Goal: Information Seeking & Learning: Learn about a topic

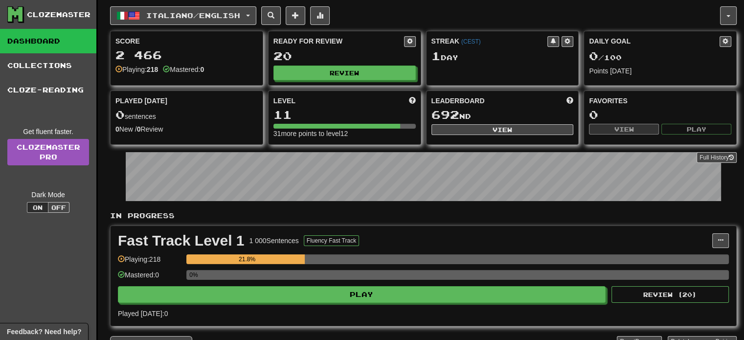
click at [387, 205] on div "Full History" at bounding box center [423, 177] width 627 height 61
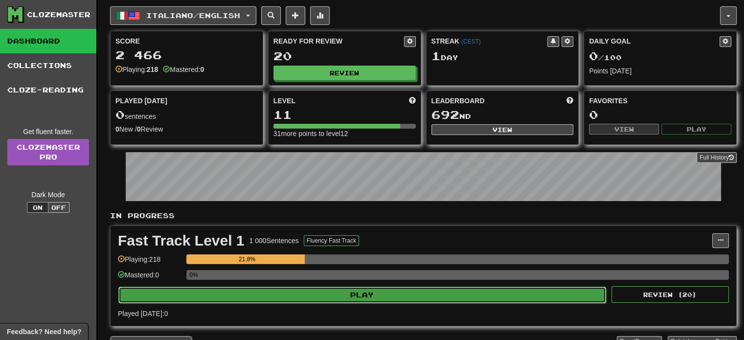
click at [314, 291] on button "Play" at bounding box center [362, 295] width 488 height 17
select select "**"
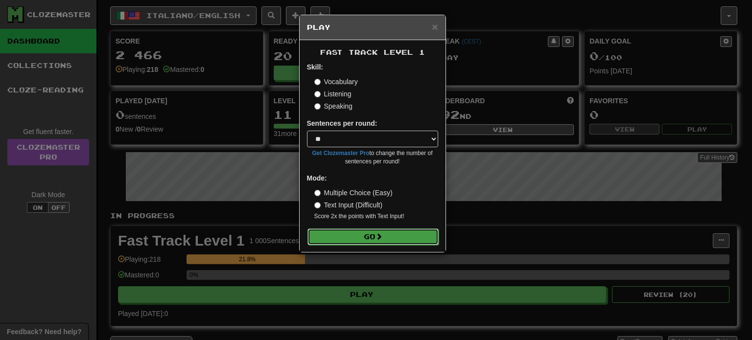
click at [361, 232] on button "Go" at bounding box center [372, 237] width 131 height 17
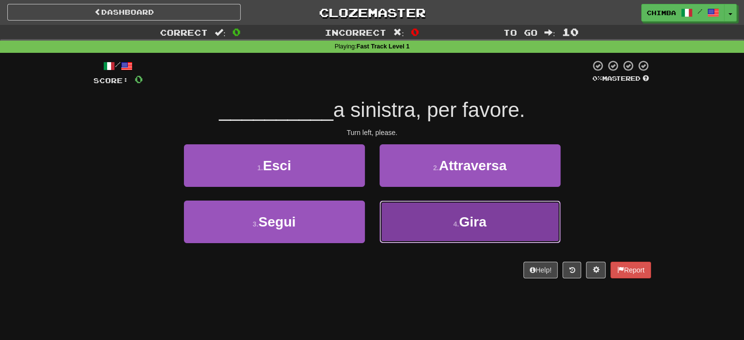
click at [448, 218] on button "4 . [GEOGRAPHIC_DATA]" at bounding box center [470, 222] width 181 height 43
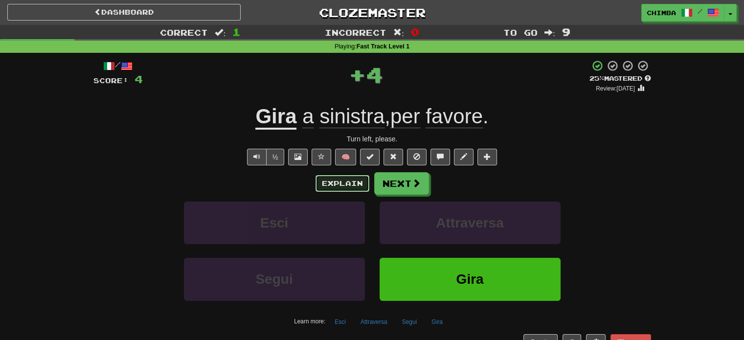
click at [331, 185] on button "Explain" at bounding box center [343, 183] width 54 height 17
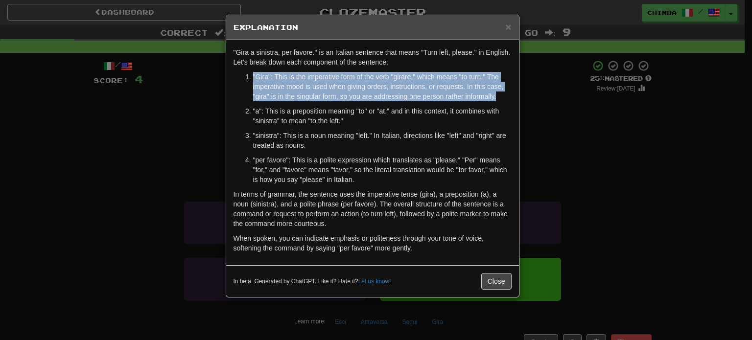
drag, startPoint x: 251, startPoint y: 76, endPoint x: 497, endPoint y: 99, distance: 247.3
click at [497, 99] on li ""Gira": This is the imperative form of the verb "girare," which means "to turn.…" at bounding box center [382, 86] width 258 height 29
copy p ""Gira": This is the imperative form of the verb "girare," which means "to turn.…"
click at [283, 83] on p ""Gira": This is the imperative form of the verb "girare," which means "to turn.…" at bounding box center [382, 86] width 258 height 29
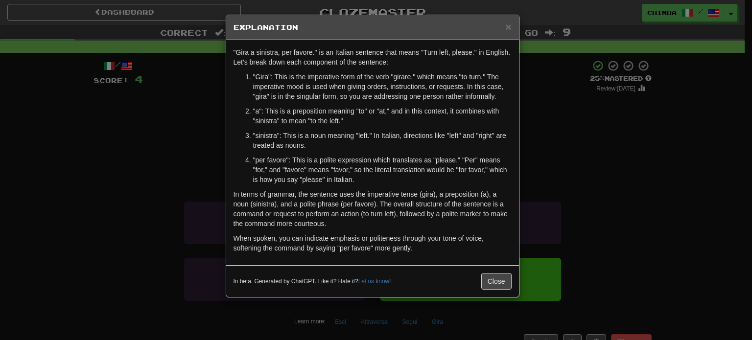
click at [253, 75] on p ""Gira": This is the imperative form of the verb "girare," which means "to turn.…" at bounding box center [382, 86] width 258 height 29
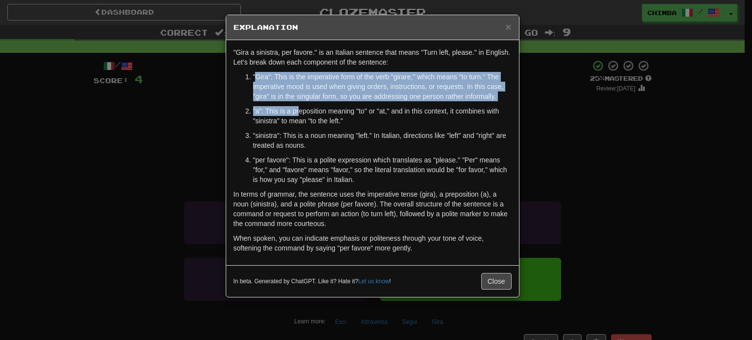
drag, startPoint x: 271, startPoint y: 89, endPoint x: 316, endPoint y: 136, distance: 64.7
click at [299, 115] on ol ""Gira": This is the imperative form of the verb "girare," which means "to turn.…" at bounding box center [372, 128] width 278 height 113
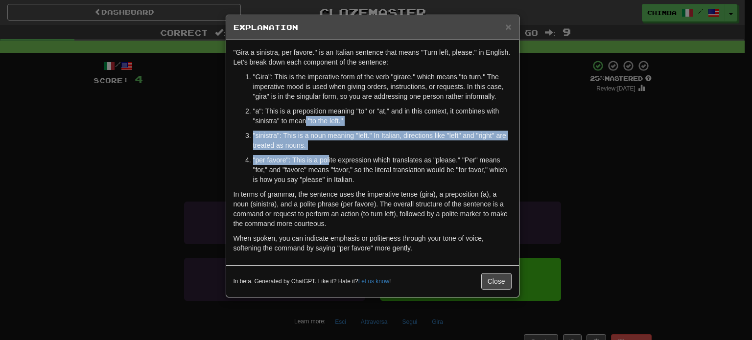
drag, startPoint x: 316, startPoint y: 136, endPoint x: 328, endPoint y: 156, distance: 24.2
click at [328, 156] on ol ""Gira": This is the imperative form of the verb "girare," which means "to turn.…" at bounding box center [372, 128] width 278 height 113
click at [283, 143] on p ""sinistra": This is a noun meaning "left." In Italian, directions like "left" a…" at bounding box center [382, 141] width 258 height 20
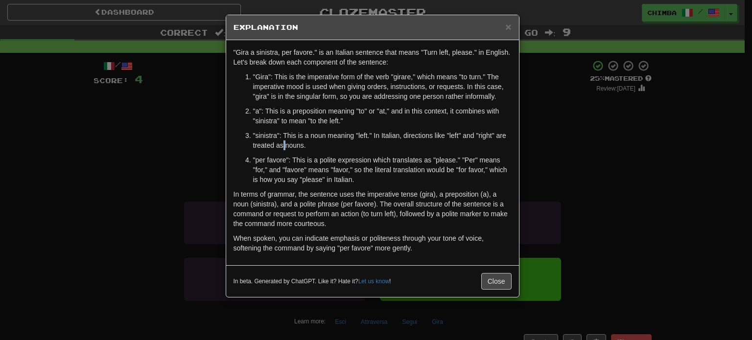
click at [283, 142] on p ""sinistra": This is a noun meaning "left." In Italian, directions like "left" a…" at bounding box center [382, 141] width 258 height 20
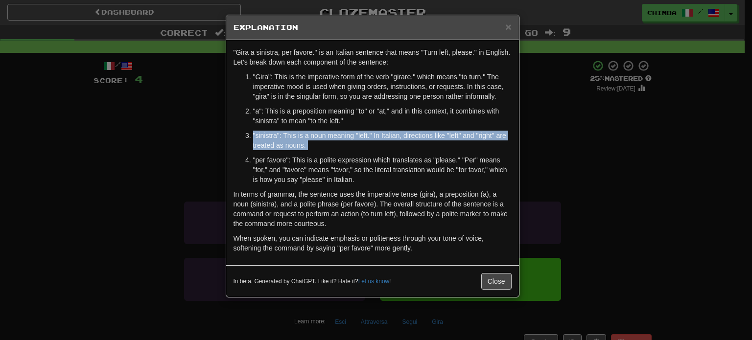
click at [283, 142] on p ""sinistra": This is a noun meaning "left." In Italian, directions like "left" a…" at bounding box center [382, 141] width 258 height 20
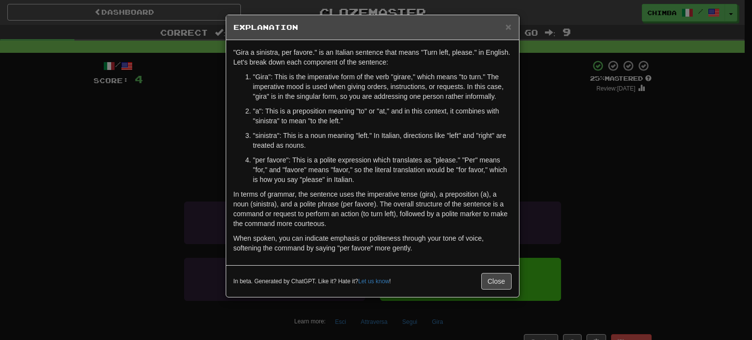
click at [260, 82] on p ""Gira": This is the imperative form of the verb "girare," which means "to turn.…" at bounding box center [382, 86] width 258 height 29
click at [253, 74] on li ""Gira": This is the imperative form of the verb "girare," which means "to turn.…" at bounding box center [382, 86] width 258 height 29
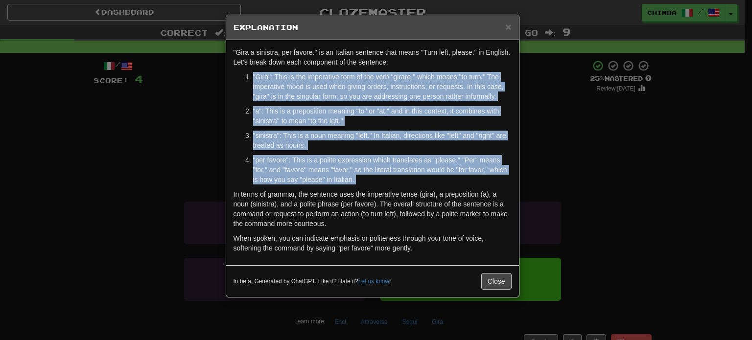
drag, startPoint x: 252, startPoint y: 74, endPoint x: 375, endPoint y: 176, distance: 160.3
click at [375, 176] on ol ""Gira": This is the imperative form of the verb "girare," which means "to turn.…" at bounding box center [372, 128] width 278 height 113
copy div ""Gira": This is the imperative form of the verb "girare," which means "to turn.…"
click at [510, 26] on span "×" at bounding box center [508, 26] width 6 height 11
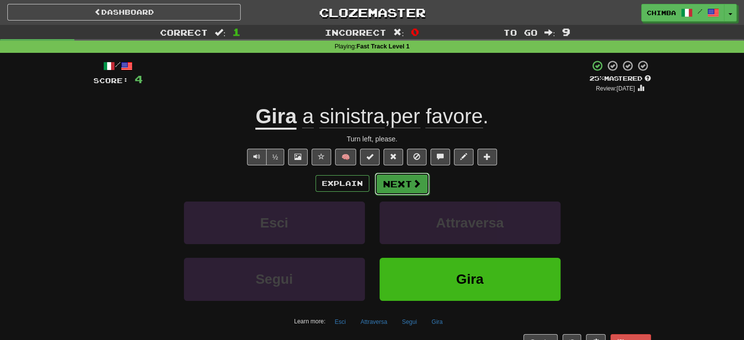
click at [412, 175] on button "Next" at bounding box center [402, 184] width 55 height 23
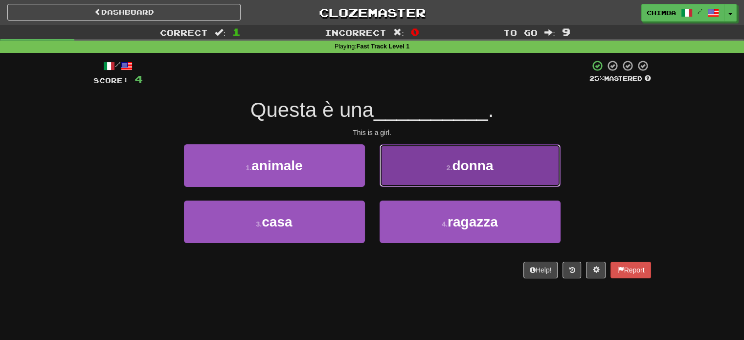
click at [438, 170] on button "2 . donna" at bounding box center [470, 165] width 181 height 43
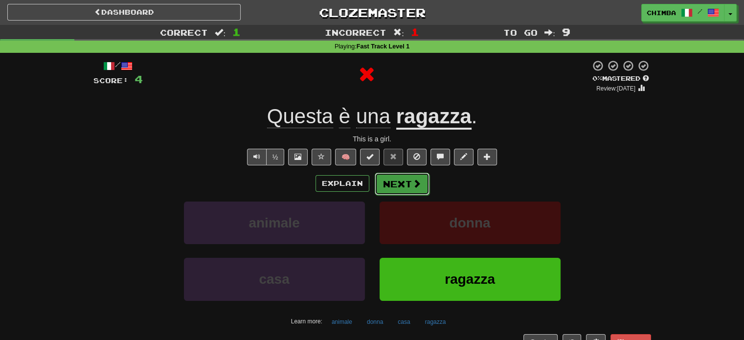
click at [387, 183] on button "Next" at bounding box center [402, 184] width 55 height 23
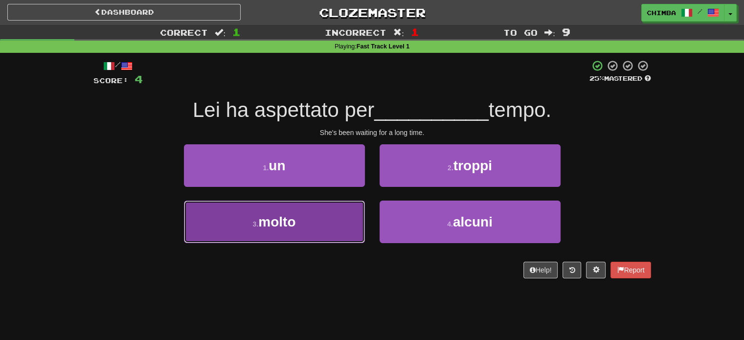
click at [274, 218] on span "molto" at bounding box center [276, 221] width 37 height 15
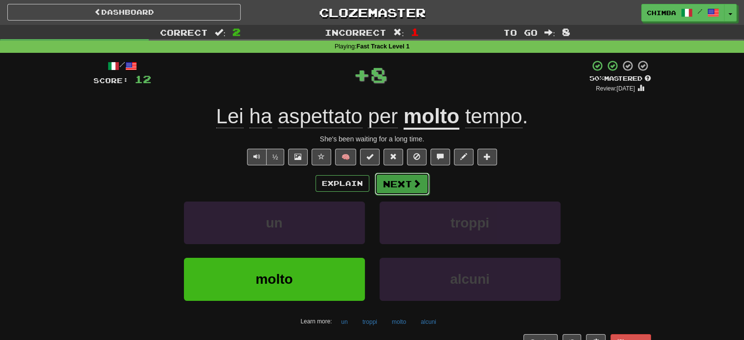
click at [385, 180] on button "Next" at bounding box center [402, 184] width 55 height 23
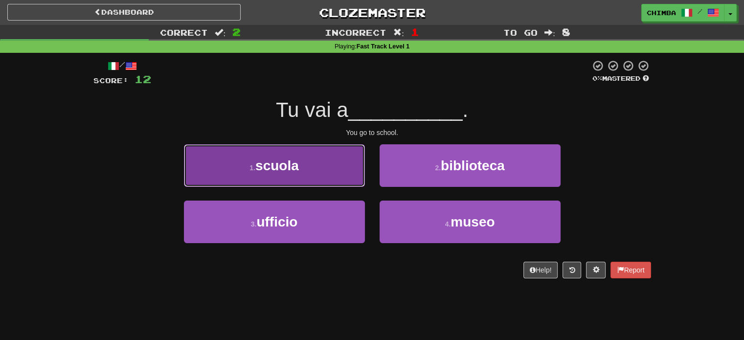
click at [304, 166] on button "1 . scuola" at bounding box center [274, 165] width 181 height 43
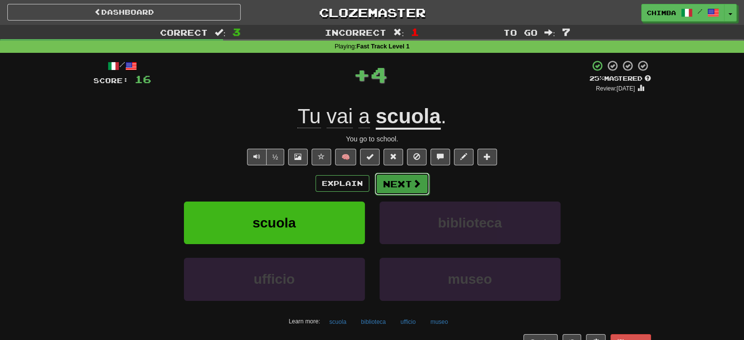
click at [387, 176] on button "Next" at bounding box center [402, 184] width 55 height 23
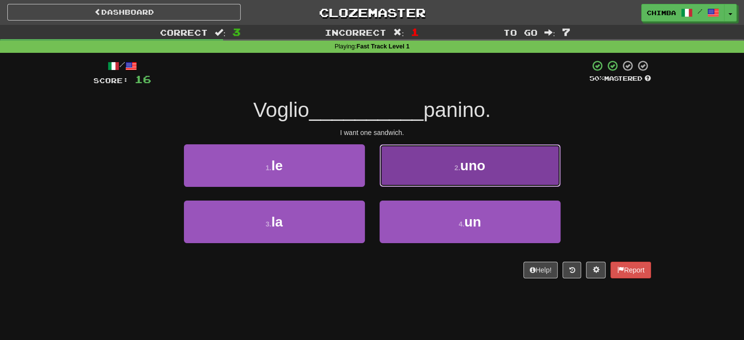
click at [427, 176] on button "2 . uno" at bounding box center [470, 165] width 181 height 43
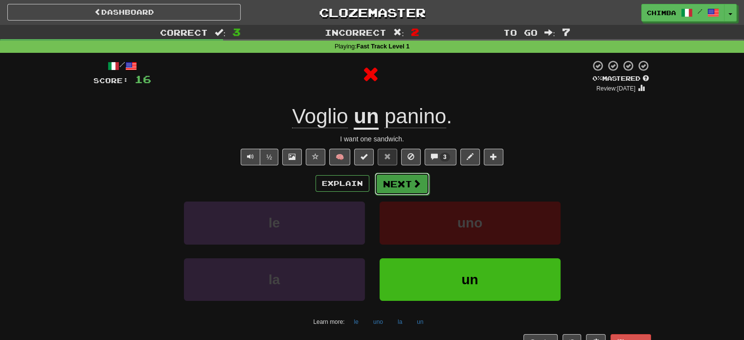
click at [392, 180] on button "Next" at bounding box center [402, 184] width 55 height 23
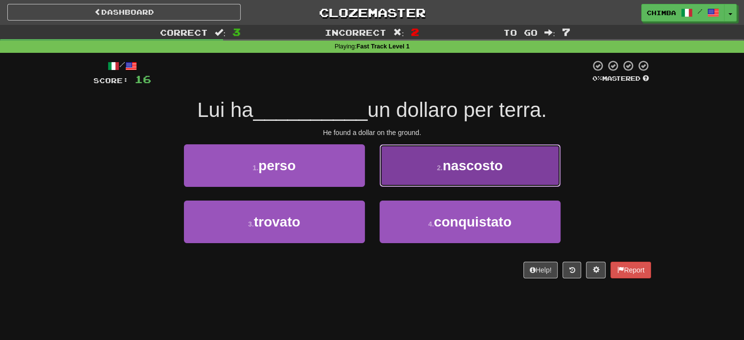
click at [429, 169] on button "2 . nascosto" at bounding box center [470, 165] width 181 height 43
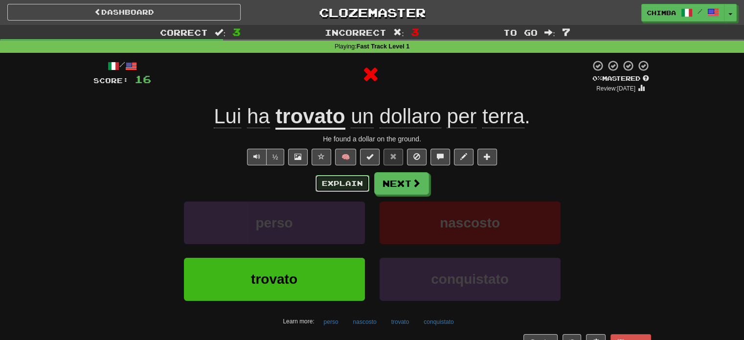
click at [321, 180] on button "Explain" at bounding box center [343, 183] width 54 height 17
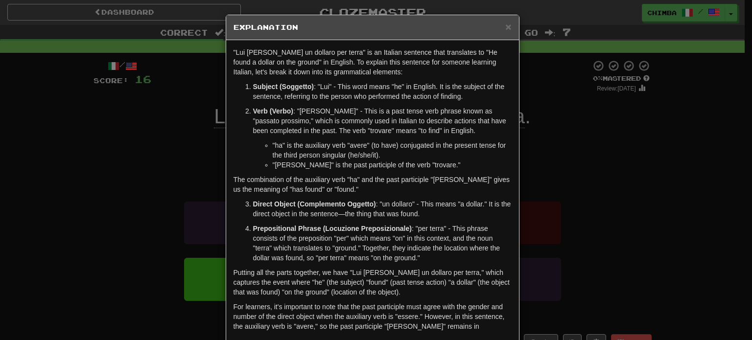
drag, startPoint x: 250, startPoint y: 109, endPoint x: 288, endPoint y: 129, distance: 42.5
click at [253, 110] on strong "Verb (Verbo)" at bounding box center [273, 111] width 40 height 8
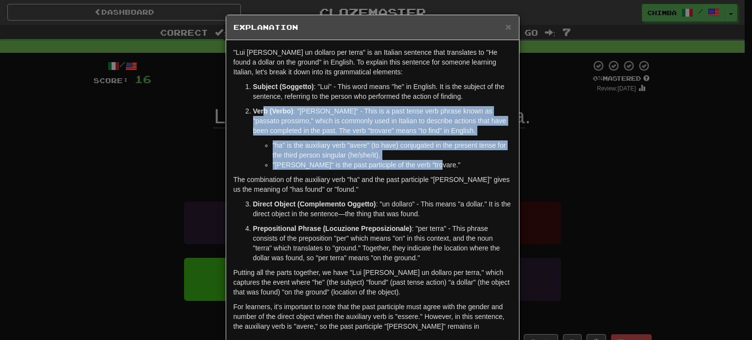
drag, startPoint x: 288, startPoint y: 129, endPoint x: 431, endPoint y: 163, distance: 147.1
click at [431, 163] on li "Verb (Verbo) : "ha trovato" - This is a past tense verb phrase known as "passat…" at bounding box center [382, 138] width 258 height 64
click at [282, 110] on strong "Verb (Verbo)" at bounding box center [273, 111] width 40 height 8
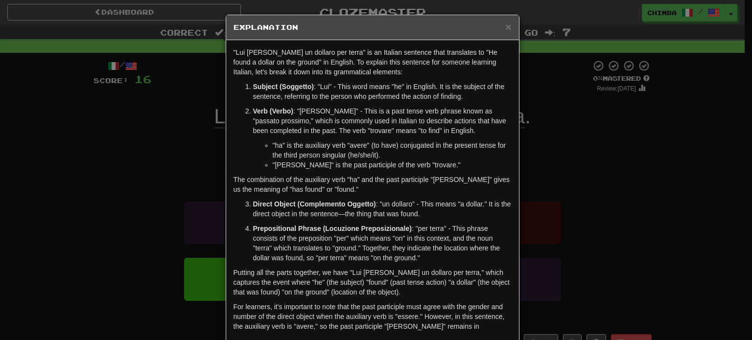
click at [253, 108] on li "Verb (Verbo) : "ha trovato" - This is a past tense verb phrase known as "passat…" at bounding box center [382, 138] width 258 height 64
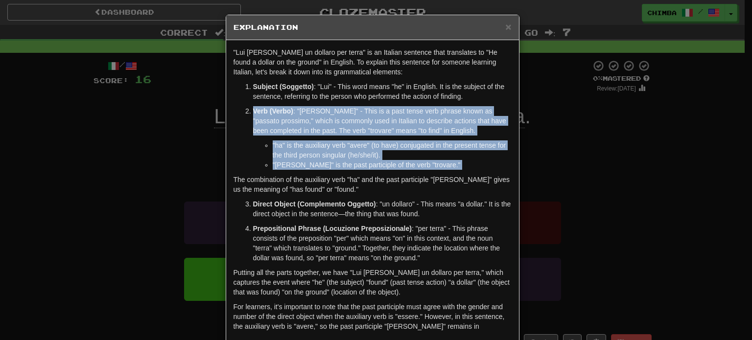
drag, startPoint x: 248, startPoint y: 108, endPoint x: 431, endPoint y: 162, distance: 190.8
click at [431, 162] on li "Verb (Verbo) : "ha trovato" - This is a past tense verb phrase known as "passat…" at bounding box center [382, 138] width 258 height 64
copy div "Verb (Verbo) : "ha trovato" - This is a past tense verb phrase known as "passat…"
click at [506, 29] on span "×" at bounding box center [508, 26] width 6 height 11
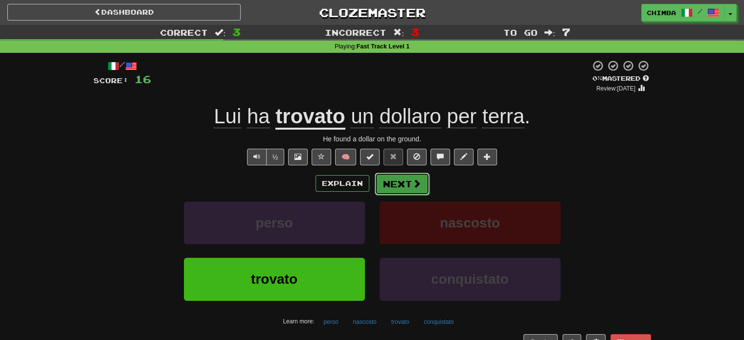
click at [393, 185] on button "Next" at bounding box center [402, 184] width 55 height 23
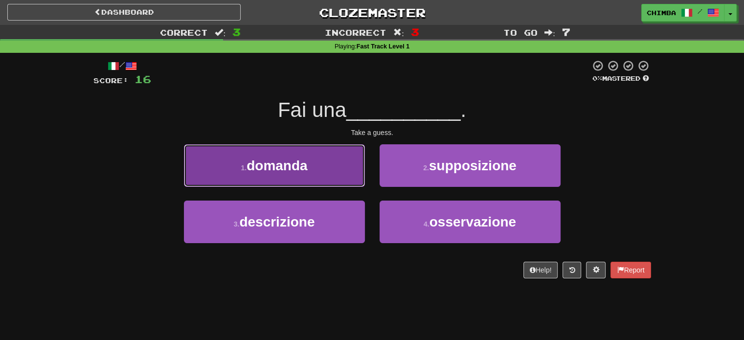
click at [303, 162] on span "domanda" at bounding box center [277, 165] width 61 height 15
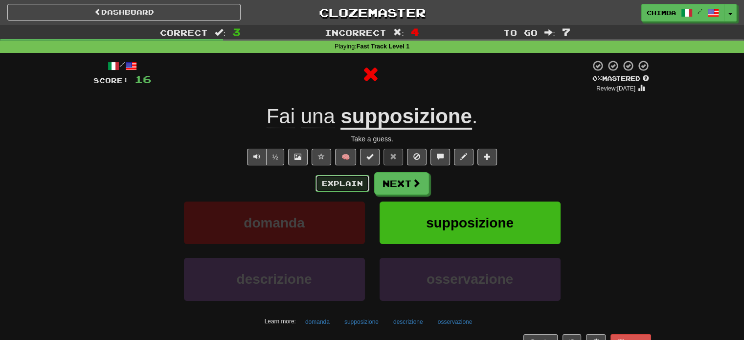
click at [350, 179] on button "Explain" at bounding box center [343, 183] width 54 height 17
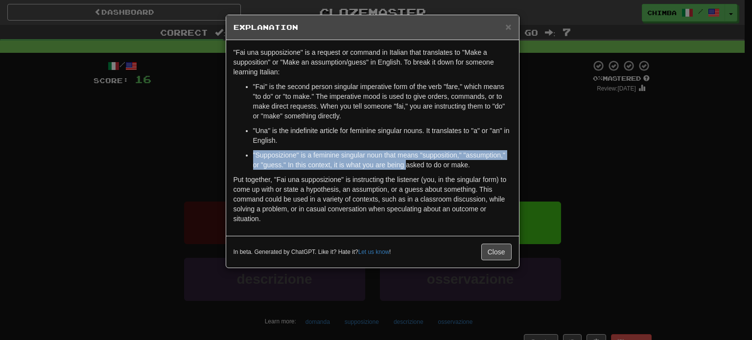
drag, startPoint x: 253, startPoint y: 154, endPoint x: 424, endPoint y: 168, distance: 172.4
click at [413, 167] on p ""Supposizione" is a feminine singular noun that means "supposition," "assumptio…" at bounding box center [382, 160] width 258 height 20
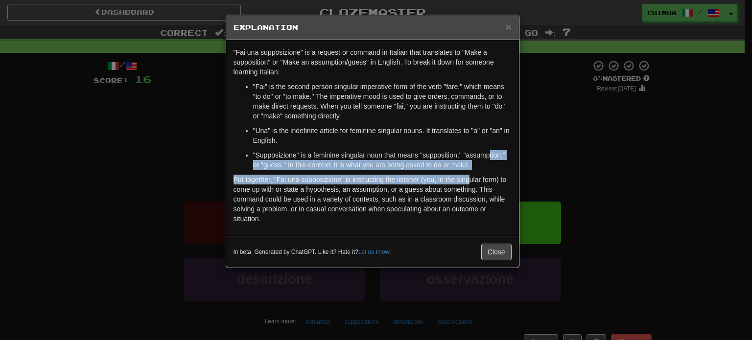
drag, startPoint x: 493, startPoint y: 168, endPoint x: 489, endPoint y: 160, distance: 9.2
click at [489, 160] on div ""Fai una supposizione" is a request or command in Italian that translates to "M…" at bounding box center [372, 138] width 293 height 196
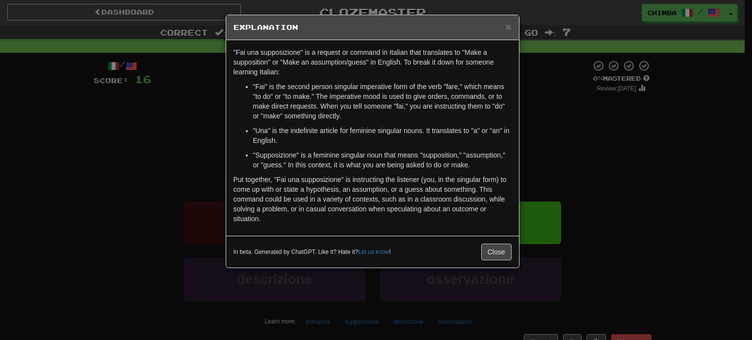
click at [267, 136] on p ""Una" is the indefinite article for feminine singular nouns. It translates to "…" at bounding box center [382, 136] width 258 height 20
click at [251, 153] on ul ""Fai" is the second person singular imperative form of the verb "fare," which m…" at bounding box center [372, 126] width 278 height 88
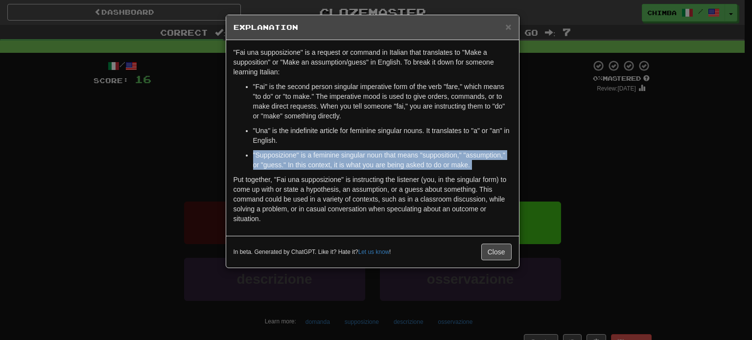
drag, startPoint x: 251, startPoint y: 153, endPoint x: 477, endPoint y: 162, distance: 226.8
click at [477, 162] on ul ""Fai" is the second person singular imperative form of the verb "fare," which m…" at bounding box center [372, 126] width 278 height 88
copy div ""Supposizione" is a feminine singular noun that means "supposition," "assumptio…"
click at [509, 22] on span "×" at bounding box center [508, 26] width 6 height 11
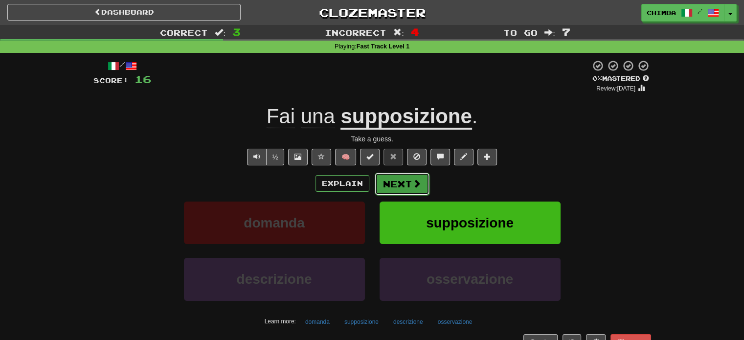
click at [395, 178] on button "Next" at bounding box center [402, 184] width 55 height 23
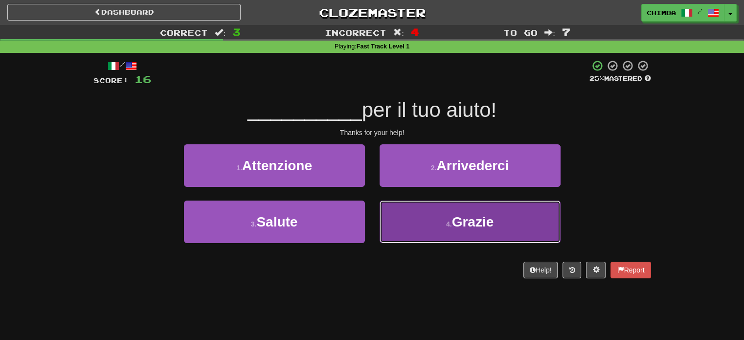
click at [422, 220] on button "4 . Grazie" at bounding box center [470, 222] width 181 height 43
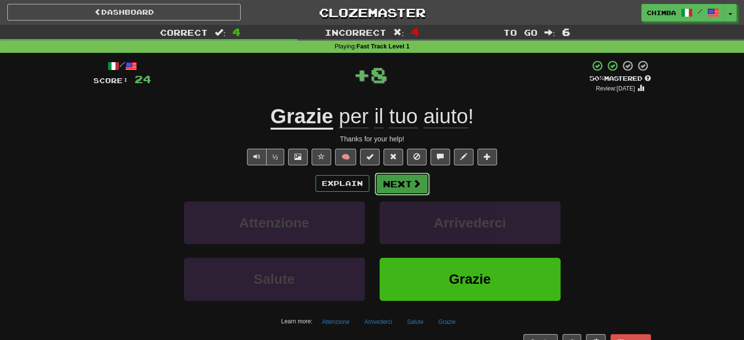
click at [389, 181] on button "Next" at bounding box center [402, 184] width 55 height 23
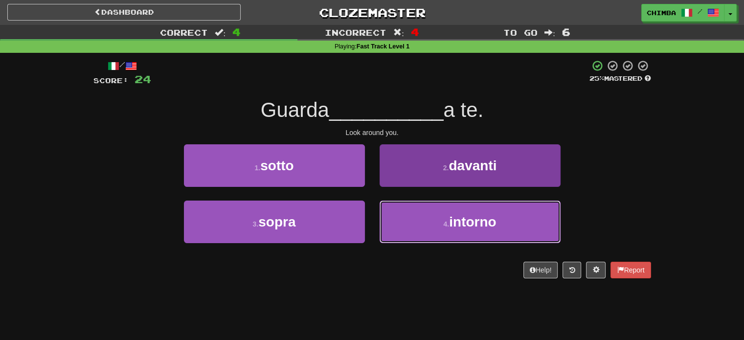
click at [419, 210] on button "4 . intorno" at bounding box center [470, 222] width 181 height 43
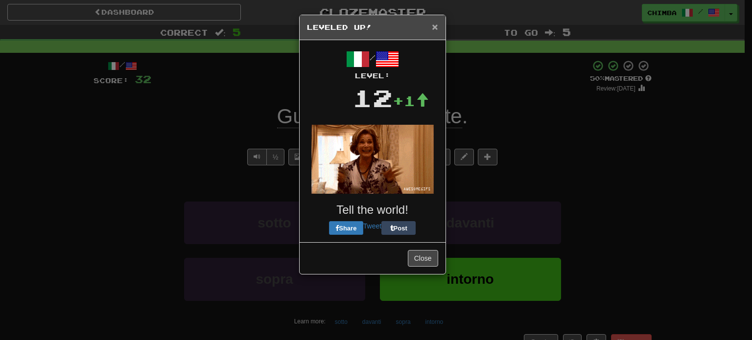
click at [435, 25] on span "×" at bounding box center [435, 26] width 6 height 11
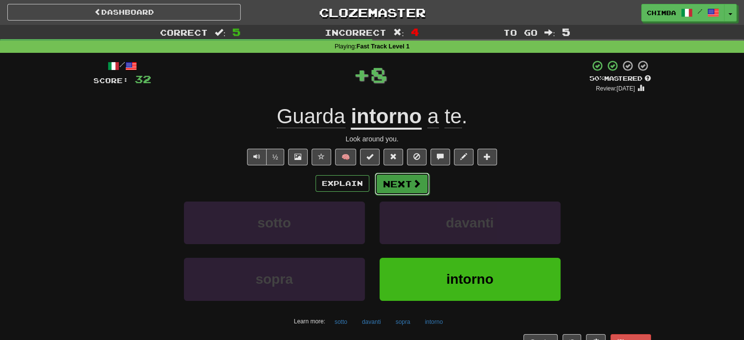
click at [398, 177] on button "Next" at bounding box center [402, 184] width 55 height 23
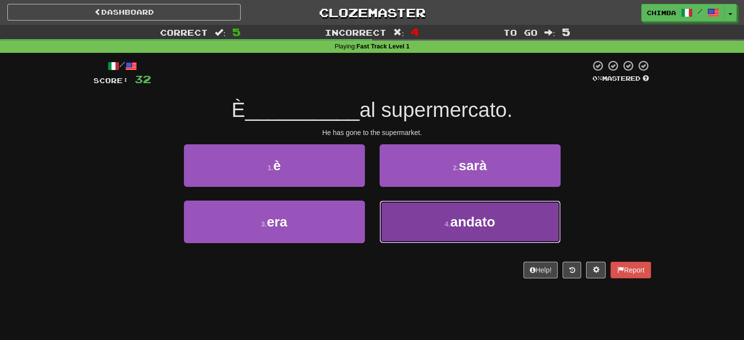
click at [469, 214] on span "andato" at bounding box center [472, 221] width 45 height 15
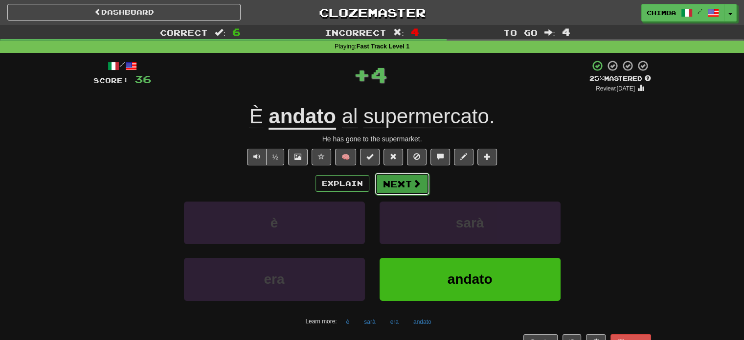
click at [400, 184] on button "Next" at bounding box center [402, 184] width 55 height 23
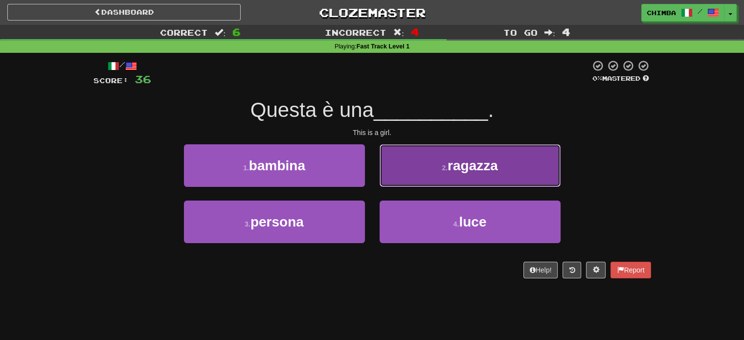
click at [456, 176] on button "2 . ragazza" at bounding box center [470, 165] width 181 height 43
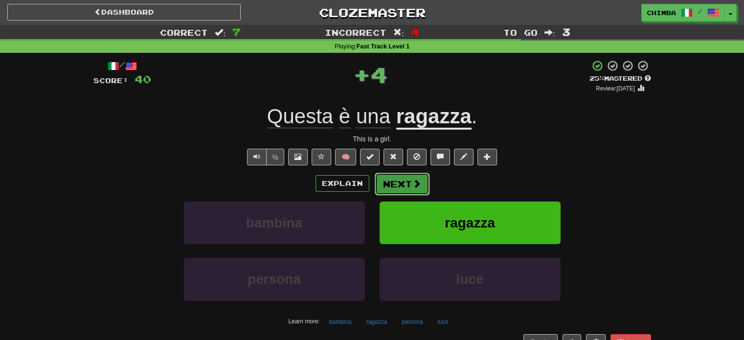
click at [386, 178] on button "Next" at bounding box center [402, 184] width 55 height 23
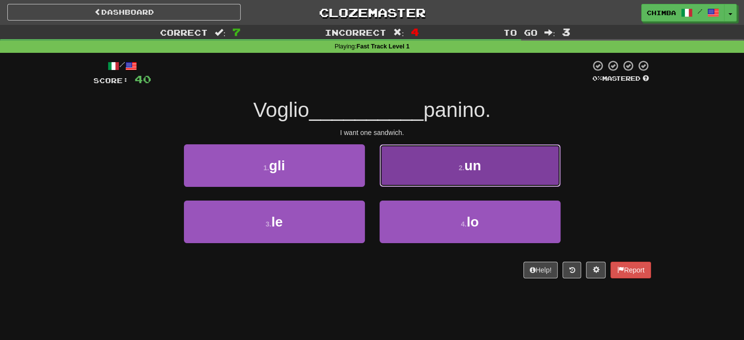
click at [418, 179] on button "2 . un" at bounding box center [470, 165] width 181 height 43
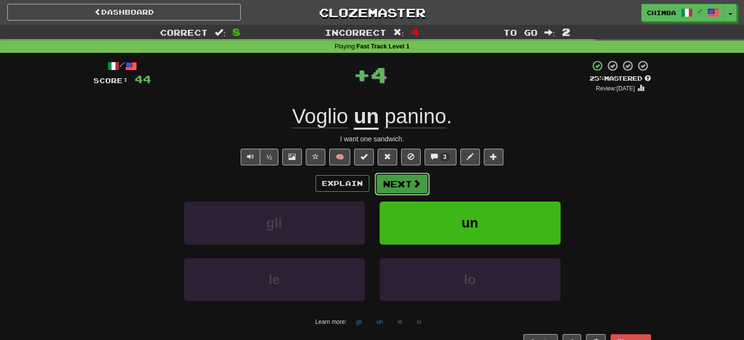
click at [404, 180] on button "Next" at bounding box center [402, 184] width 55 height 23
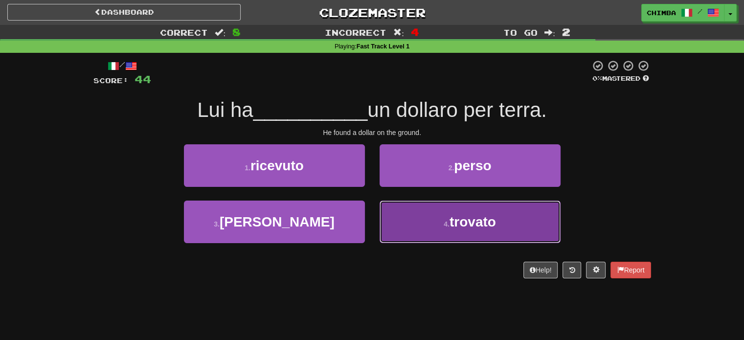
click at [443, 209] on button "4 . trovato" at bounding box center [470, 222] width 181 height 43
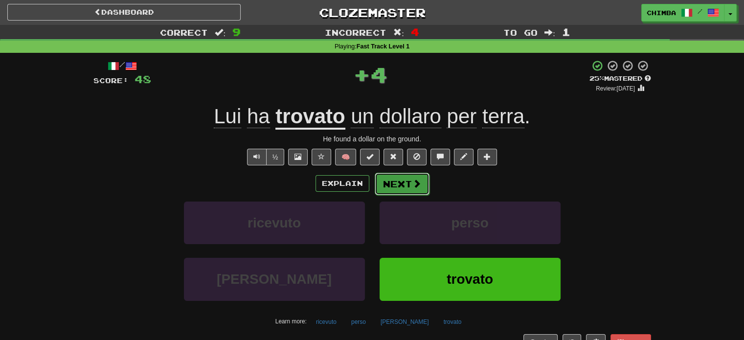
click at [384, 182] on button "Next" at bounding box center [402, 184] width 55 height 23
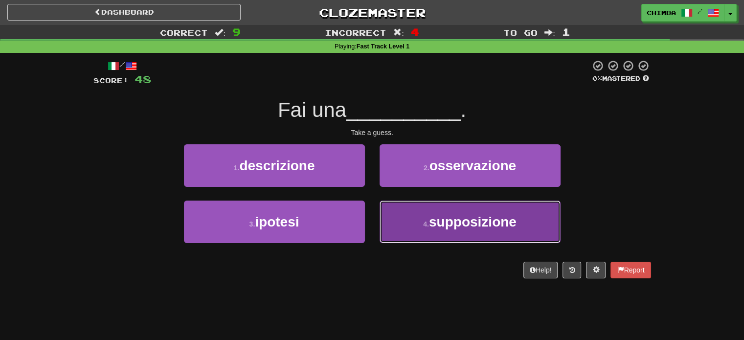
click at [441, 212] on button "4 . supposizione" at bounding box center [470, 222] width 181 height 43
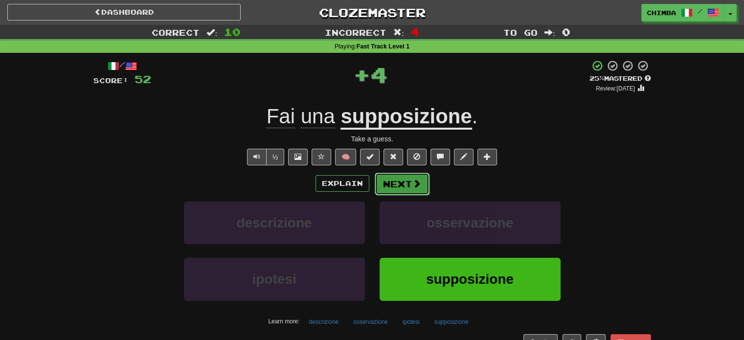
click at [390, 183] on button "Next" at bounding box center [402, 184] width 55 height 23
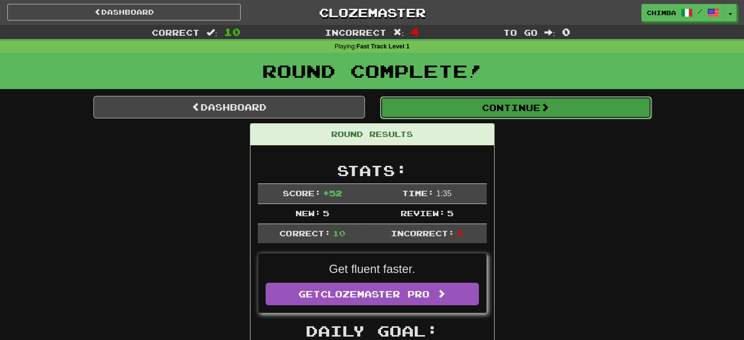
click at [454, 108] on button "Continue" at bounding box center [516, 107] width 272 height 23
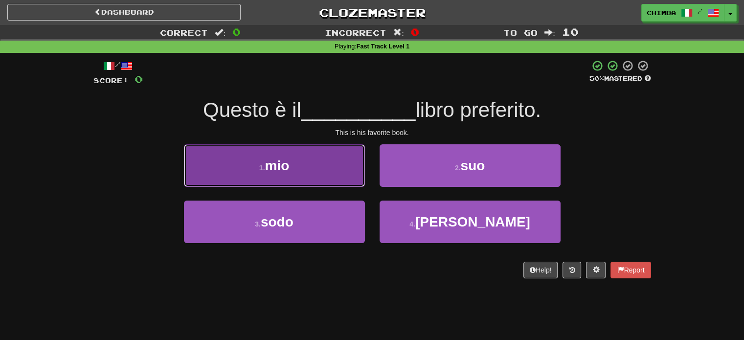
click at [327, 167] on button "1 . mio" at bounding box center [274, 165] width 181 height 43
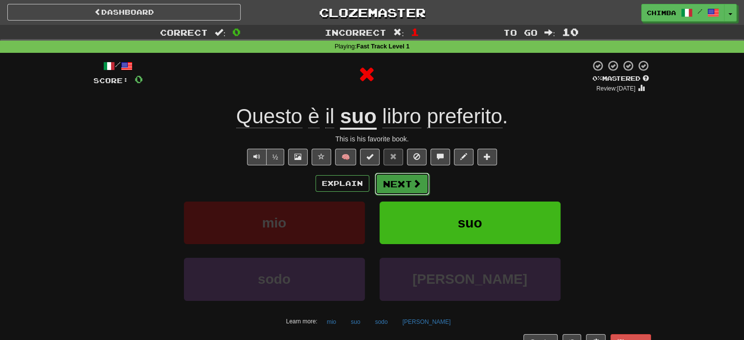
click at [393, 183] on button "Next" at bounding box center [402, 184] width 55 height 23
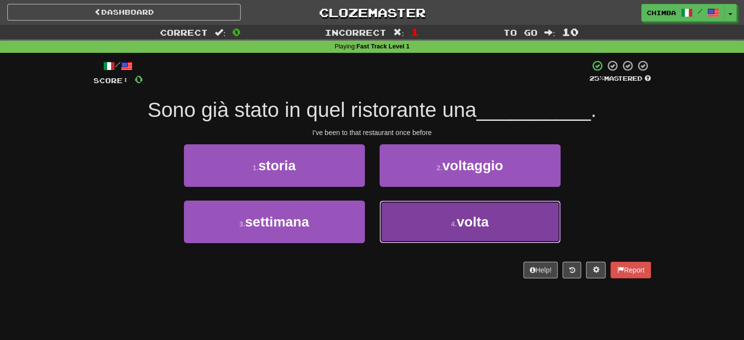
click at [404, 214] on button "4 . volta" at bounding box center [470, 222] width 181 height 43
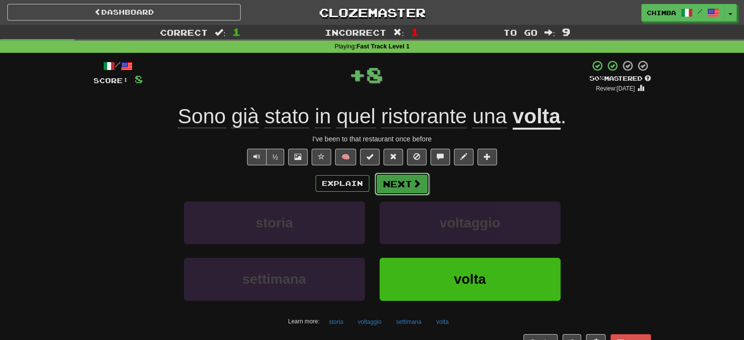
click at [384, 177] on button "Next" at bounding box center [402, 184] width 55 height 23
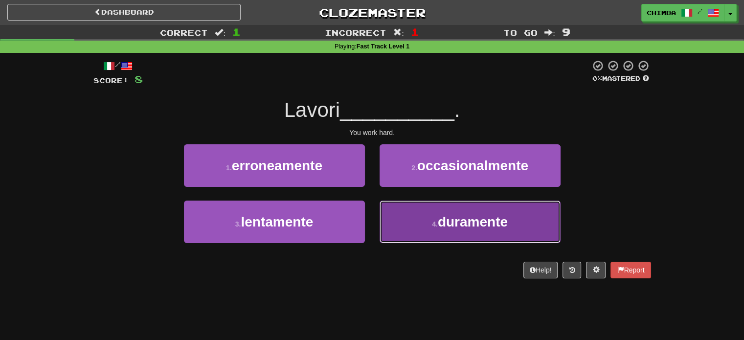
click at [421, 219] on button "4 . duramente" at bounding box center [470, 222] width 181 height 43
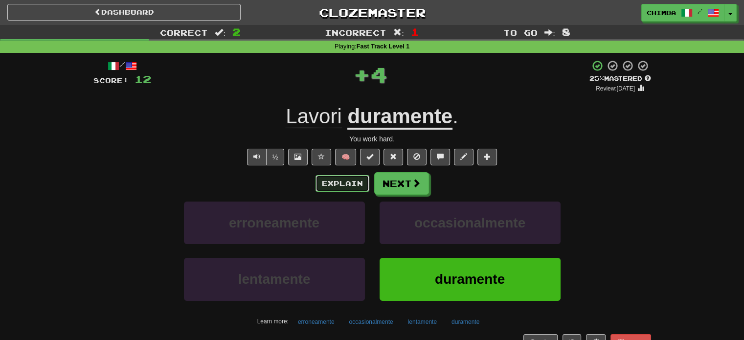
click at [358, 186] on button "Explain" at bounding box center [343, 183] width 54 height 17
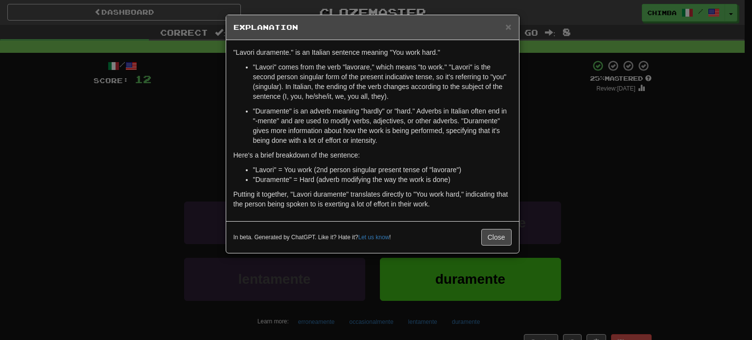
click at [252, 111] on ul ""Lavori" comes from the verb "lavorare," which means "to work." "Lavori" is the…" at bounding box center [372, 103] width 278 height 83
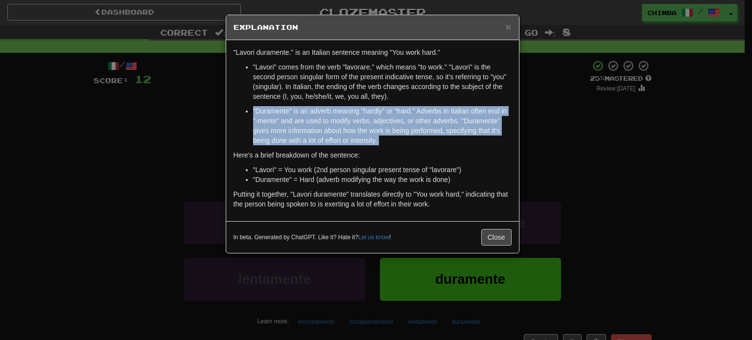
drag, startPoint x: 252, startPoint y: 111, endPoint x: 386, endPoint y: 139, distance: 137.0
click at [386, 139] on ul ""Lavori" comes from the verb "lavorare," which means "to work." "Lavori" is the…" at bounding box center [372, 103] width 278 height 83
copy div ""Duramente" is an adverb meaning "hardly" or "hard." Adverbs in Italian often e…"
click at [505, 27] on span "×" at bounding box center [508, 26] width 6 height 11
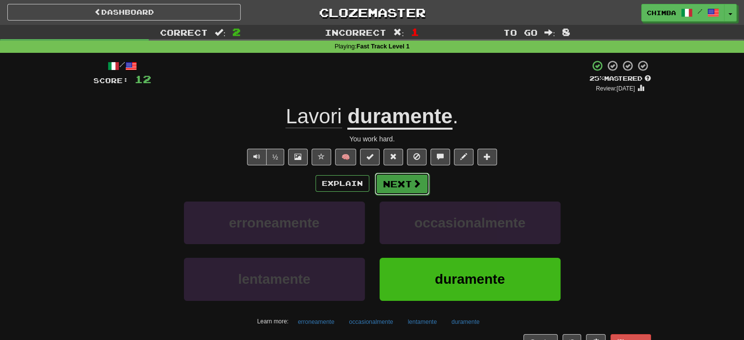
click at [380, 182] on button "Next" at bounding box center [402, 184] width 55 height 23
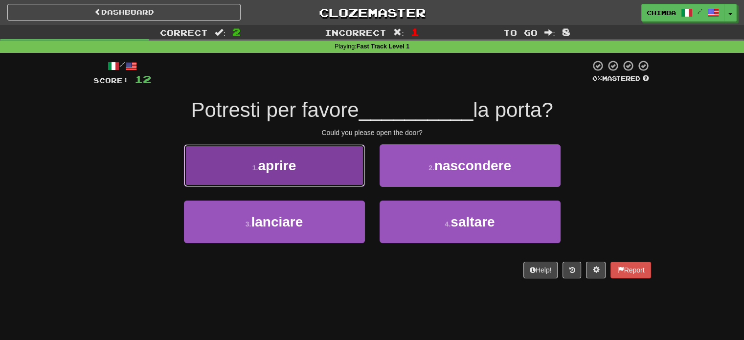
click at [238, 153] on button "1 . aprire" at bounding box center [274, 165] width 181 height 43
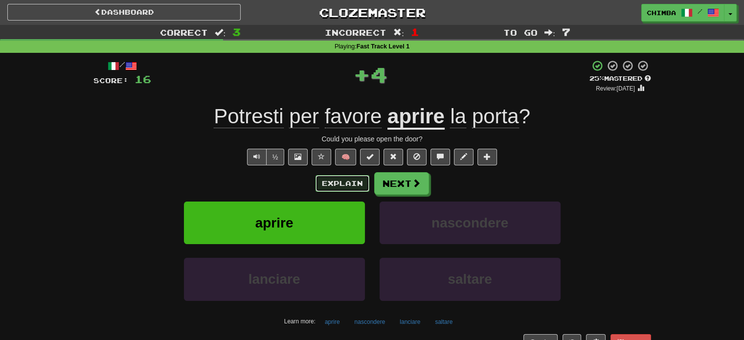
click at [329, 183] on button "Explain" at bounding box center [343, 183] width 54 height 17
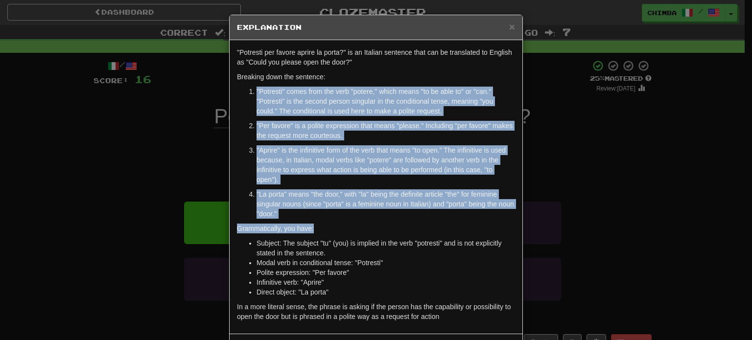
drag, startPoint x: 253, startPoint y: 88, endPoint x: 386, endPoint y: 224, distance: 191.0
click at [386, 224] on div ""Potresti per favore aprire la porta?" is an Italian sentence that can be trans…" at bounding box center [376, 187] width 293 height 294
click at [265, 121] on p ""Per favore" is a polite expression that means "please." Including "per favore"…" at bounding box center [385, 131] width 258 height 20
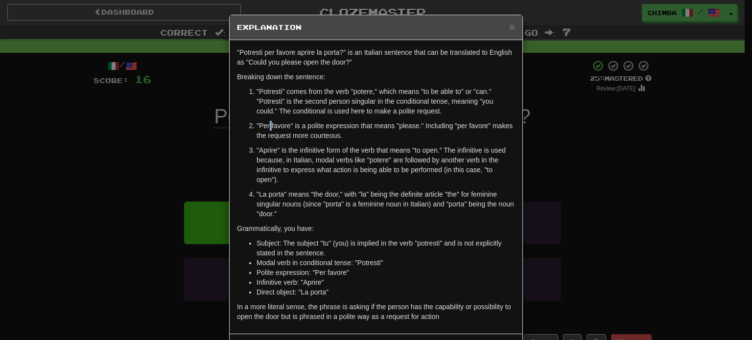
click at [265, 121] on p ""Per favore" is a polite expression that means "please." Including "per favore"…" at bounding box center [385, 131] width 258 height 20
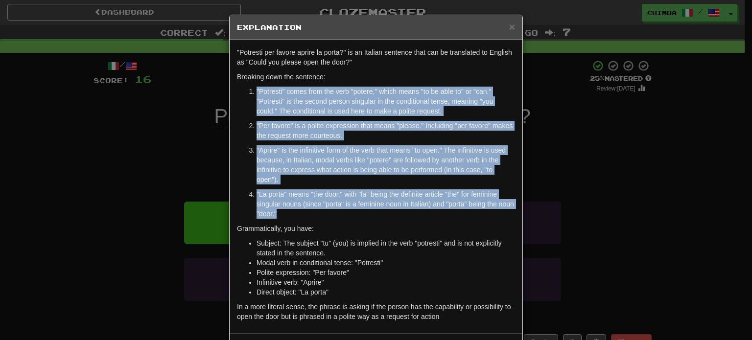
drag, startPoint x: 253, startPoint y: 87, endPoint x: 321, endPoint y: 212, distance: 143.2
click at [321, 212] on ol ""Potresti" comes from the verb "potere," which means "to be able to" or "can." …" at bounding box center [376, 153] width 278 height 132
copy ol ""Potresti" comes from the verb "potere," which means "to be able to" or "can." …"
click at [509, 25] on span "×" at bounding box center [512, 26] width 6 height 11
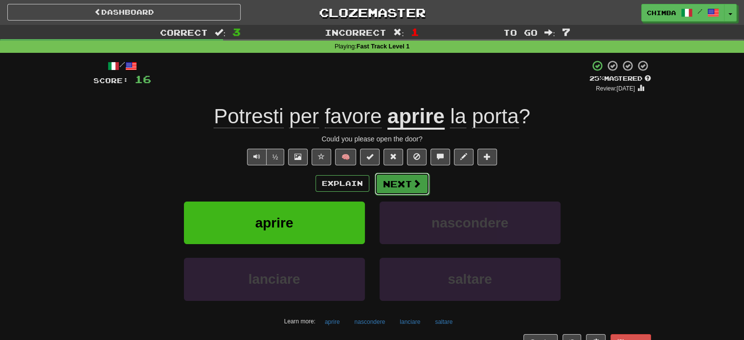
click at [387, 179] on button "Next" at bounding box center [402, 184] width 55 height 23
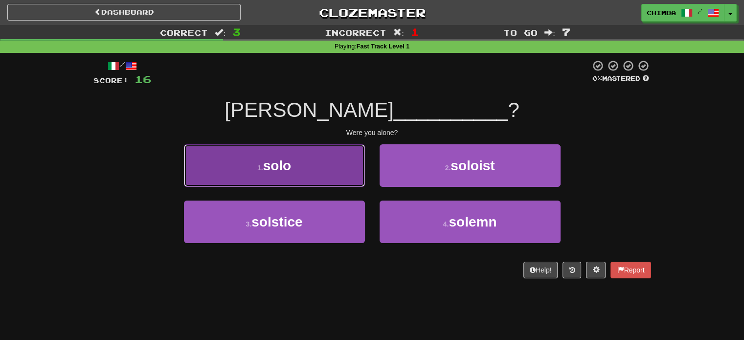
click at [324, 166] on button "1 . solo" at bounding box center [274, 165] width 181 height 43
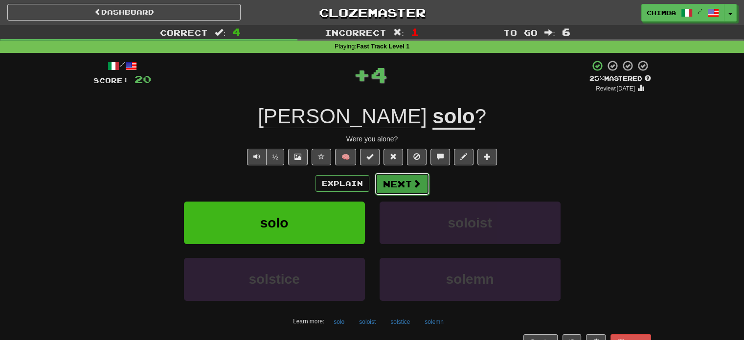
click at [392, 181] on button "Next" at bounding box center [402, 184] width 55 height 23
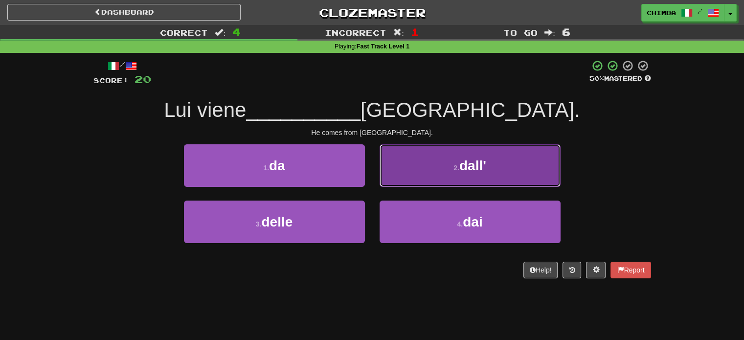
click at [414, 154] on button "2 . dall'" at bounding box center [470, 165] width 181 height 43
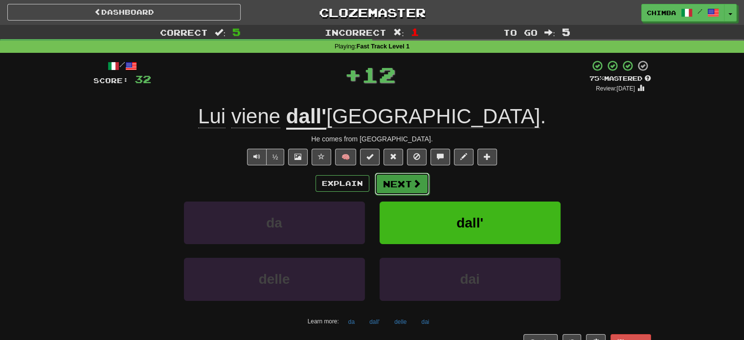
click at [391, 177] on button "Next" at bounding box center [402, 184] width 55 height 23
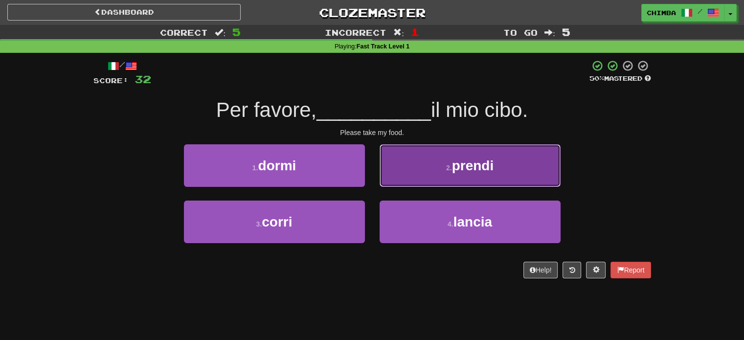
click at [429, 156] on button "2 . prendi" at bounding box center [470, 165] width 181 height 43
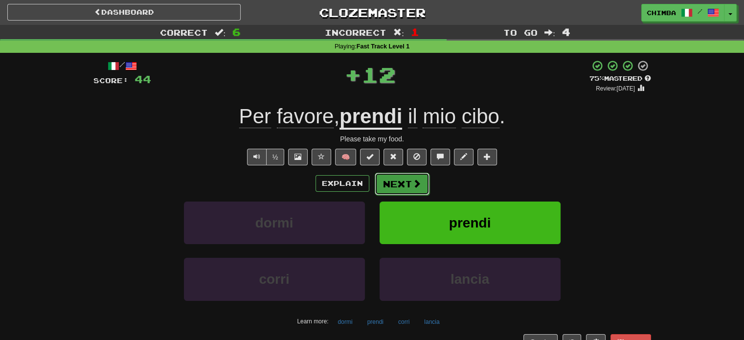
click at [383, 178] on button "Next" at bounding box center [402, 184] width 55 height 23
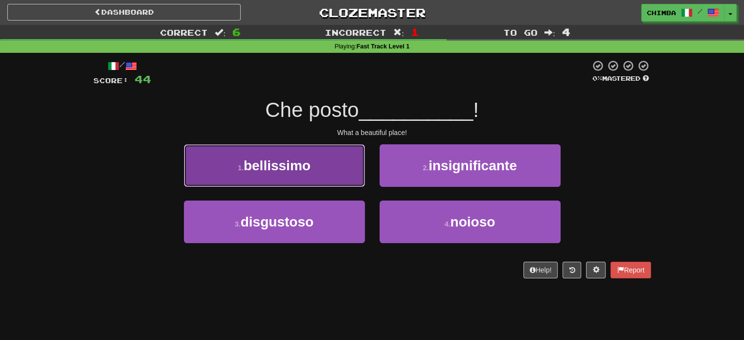
click at [274, 162] on span "bellissimo" at bounding box center [277, 165] width 67 height 15
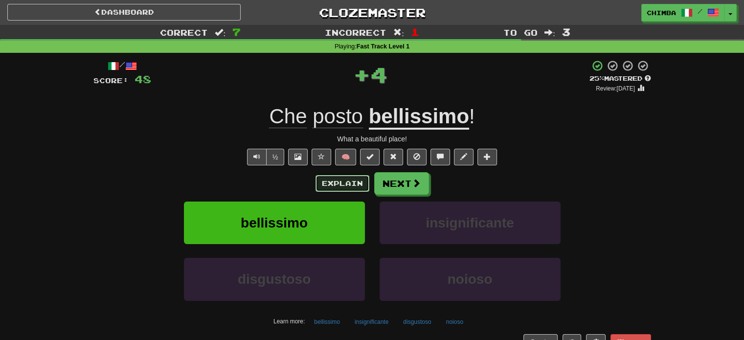
click at [350, 184] on button "Explain" at bounding box center [343, 183] width 54 height 17
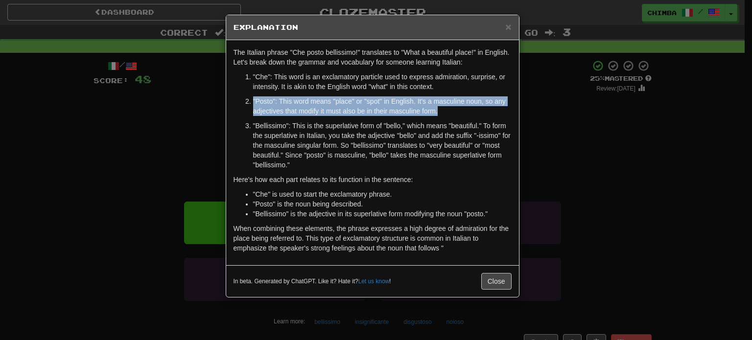
drag, startPoint x: 253, startPoint y: 99, endPoint x: 441, endPoint y: 112, distance: 189.3
click at [441, 112] on p ""Posto": This word means "place" or "spot" in English. It's a masculine noun, s…" at bounding box center [382, 106] width 258 height 20
copy p ""Posto": This word means "place" or "spot" in English. It's a masculine noun, s…"
click at [288, 99] on p ""Posto": This word means "place" or "spot" in English. It's a masculine noun, s…" at bounding box center [382, 106] width 258 height 20
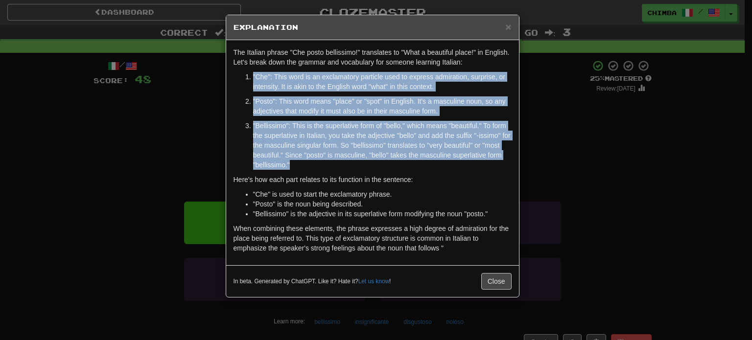
drag, startPoint x: 253, startPoint y: 75, endPoint x: 347, endPoint y: 162, distance: 128.2
click at [347, 162] on ol ""Che": This word is an exclamatory particle used to express admiration, surpris…" at bounding box center [372, 121] width 278 height 98
copy ol ""Che": This word is an exclamatory particle used to express admiration, surpris…"
click at [510, 29] on span "×" at bounding box center [508, 26] width 6 height 11
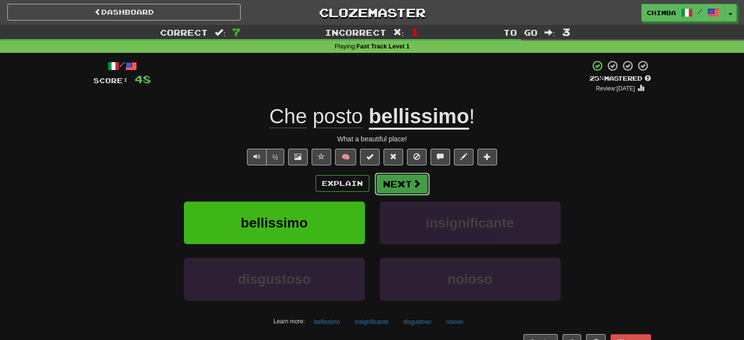
click at [412, 175] on button "Next" at bounding box center [402, 184] width 55 height 23
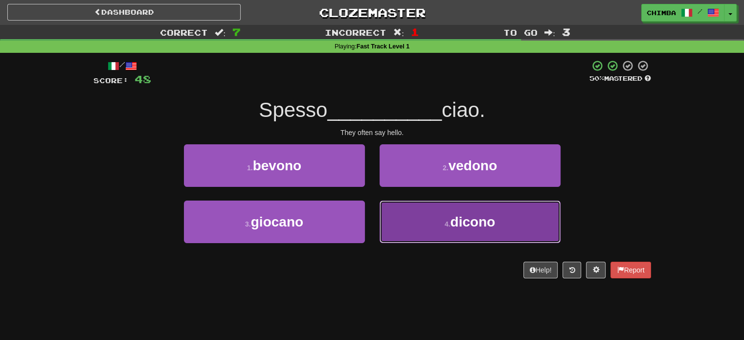
click at [422, 212] on button "4 . dicono" at bounding box center [470, 222] width 181 height 43
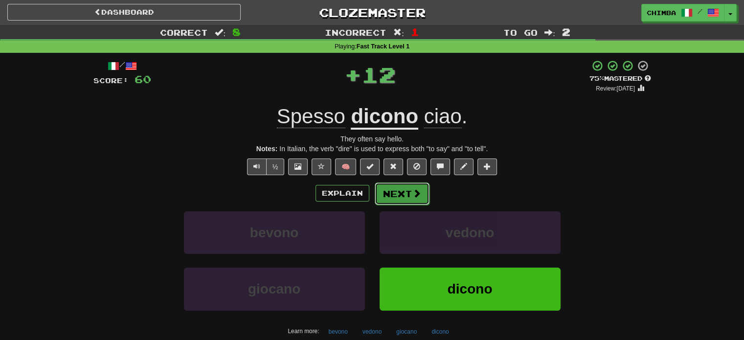
click at [399, 195] on button "Next" at bounding box center [402, 194] width 55 height 23
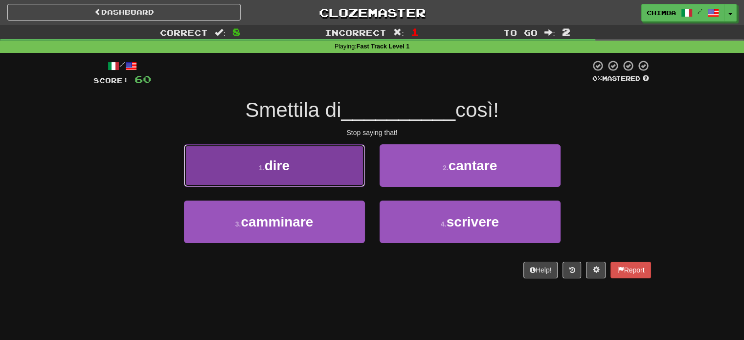
click at [270, 165] on span "dire" at bounding box center [277, 165] width 25 height 15
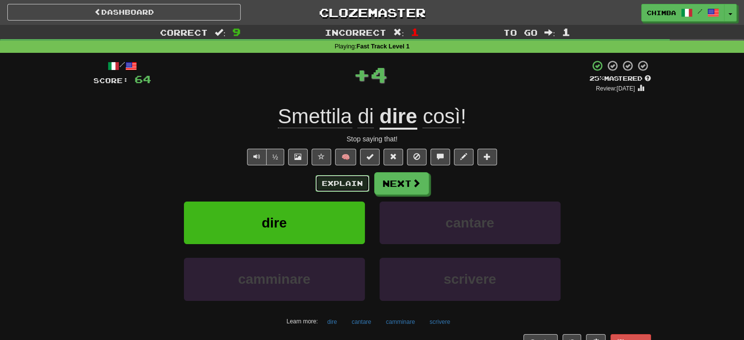
click at [324, 182] on button "Explain" at bounding box center [343, 183] width 54 height 17
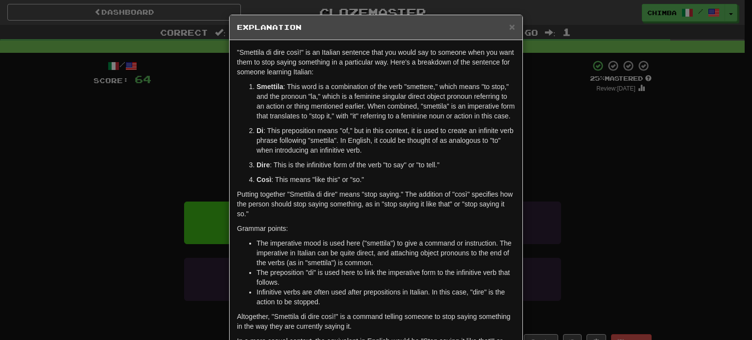
click at [256, 86] on strong "Smettila" at bounding box center [269, 87] width 26 height 8
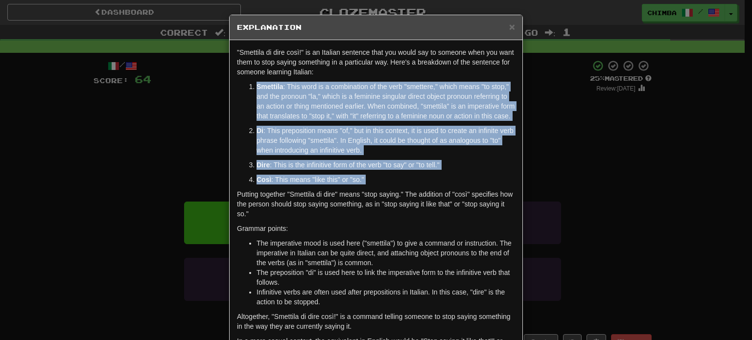
drag, startPoint x: 253, startPoint y: 86, endPoint x: 374, endPoint y: 184, distance: 155.6
click at [374, 184] on ol "Smettila : This word is a combination of the verb "smettere," which means "to s…" at bounding box center [376, 133] width 278 height 103
copy div "Smettila : This word is a combination of the verb "smettere," which means "to s…"
click at [509, 25] on span "×" at bounding box center [512, 26] width 6 height 11
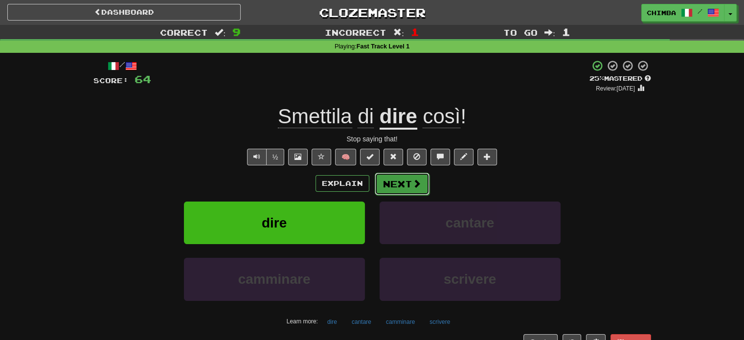
click at [408, 184] on button "Next" at bounding box center [402, 184] width 55 height 23
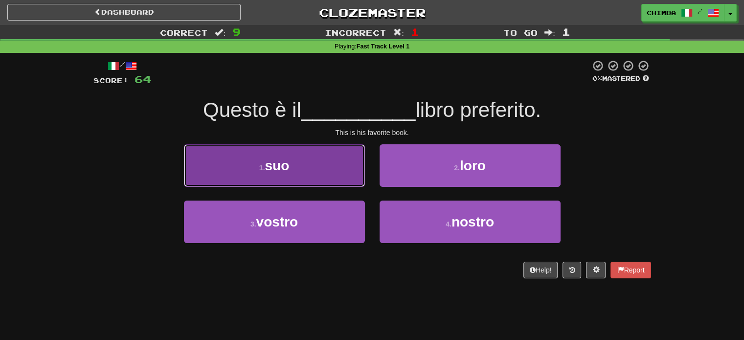
click at [323, 172] on button "1 . suo" at bounding box center [274, 165] width 181 height 43
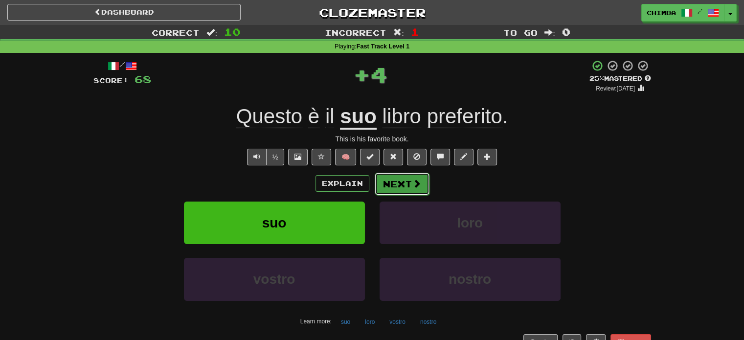
click at [384, 184] on button "Next" at bounding box center [402, 184] width 55 height 23
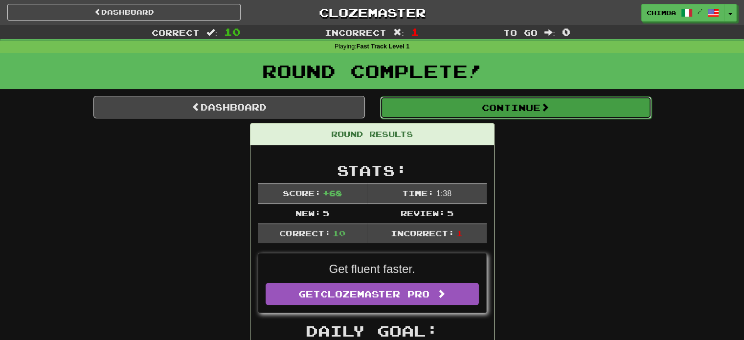
click at [437, 109] on button "Continue" at bounding box center [516, 107] width 272 height 23
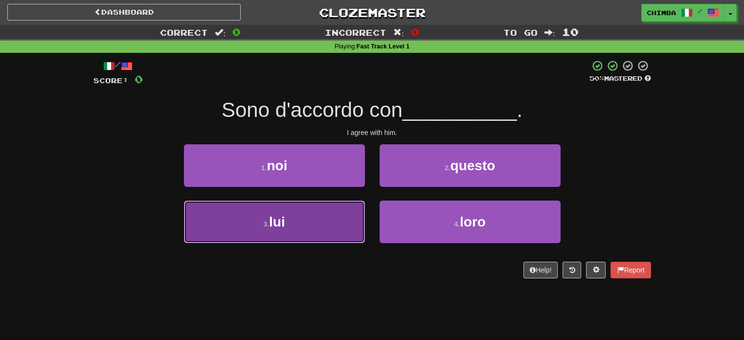
click at [332, 209] on button "3 . lui" at bounding box center [274, 222] width 181 height 43
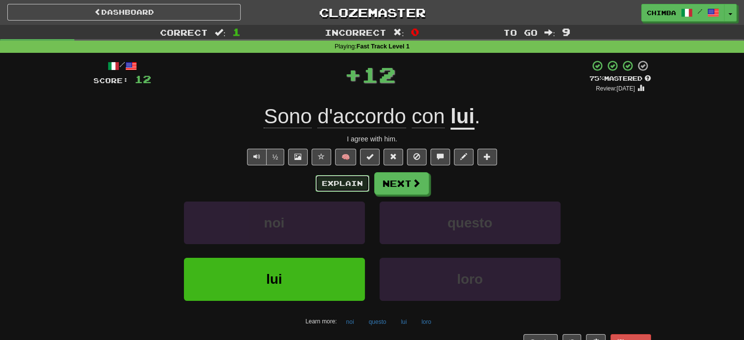
click at [340, 181] on button "Explain" at bounding box center [343, 183] width 54 height 17
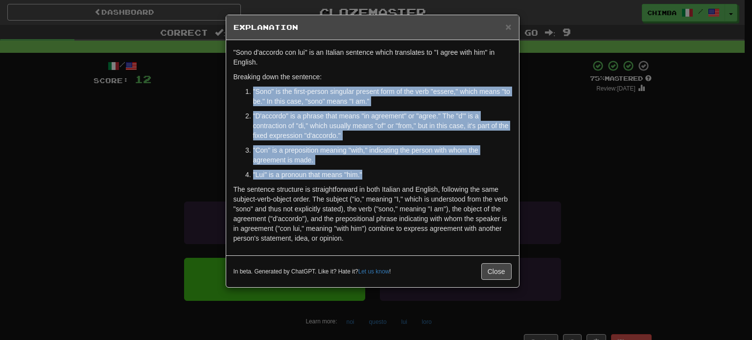
drag, startPoint x: 251, startPoint y: 90, endPoint x: 368, endPoint y: 171, distance: 142.0
click at [368, 171] on ol ""Sono" is the first-person singular present form of the verb "essere," which me…" at bounding box center [372, 133] width 278 height 93
copy ol ""Sono" is the first-person singular present form of the verb "essere," which me…"
click at [507, 21] on span "×" at bounding box center [508, 26] width 6 height 11
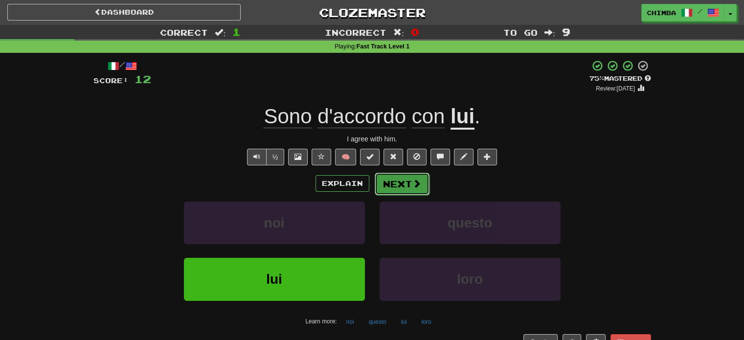
click at [395, 177] on button "Next" at bounding box center [402, 184] width 55 height 23
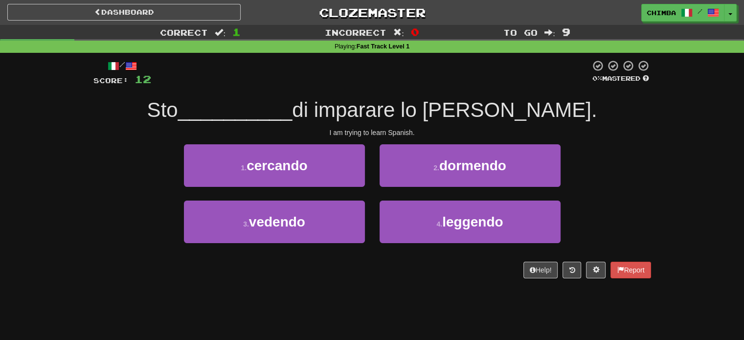
click at [541, 313] on div "Dashboard Clozemaster chimba / Toggle Dropdown Dashboard Leaderboard Activity F…" at bounding box center [372, 170] width 744 height 340
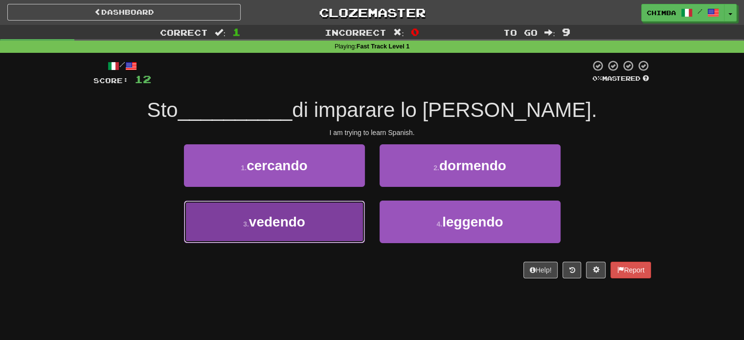
click at [304, 216] on span "vedendo" at bounding box center [277, 221] width 56 height 15
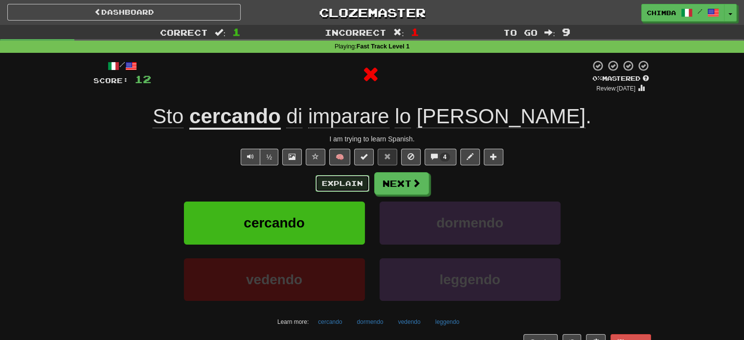
click at [336, 184] on button "Explain" at bounding box center [343, 183] width 54 height 17
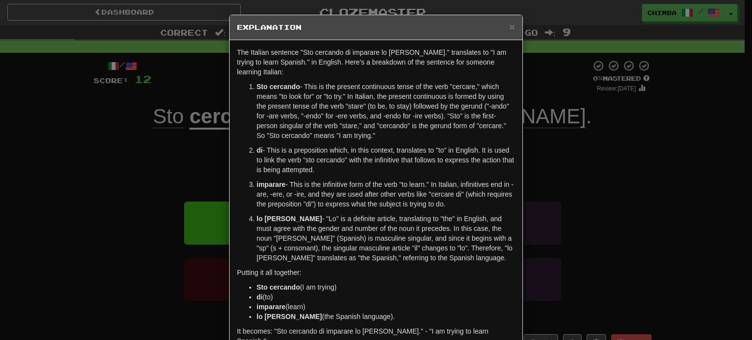
drag, startPoint x: 251, startPoint y: 86, endPoint x: 379, endPoint y: 138, distance: 138.1
click at [379, 138] on li "Sto cercando - This is the present continuous tense of the verb "cercare," whic…" at bounding box center [385, 111] width 258 height 59
click at [509, 28] on span "×" at bounding box center [512, 26] width 6 height 11
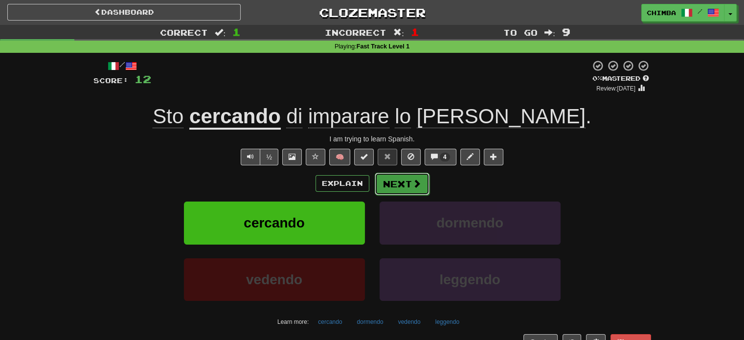
click at [413, 180] on span at bounding box center [417, 183] width 9 height 9
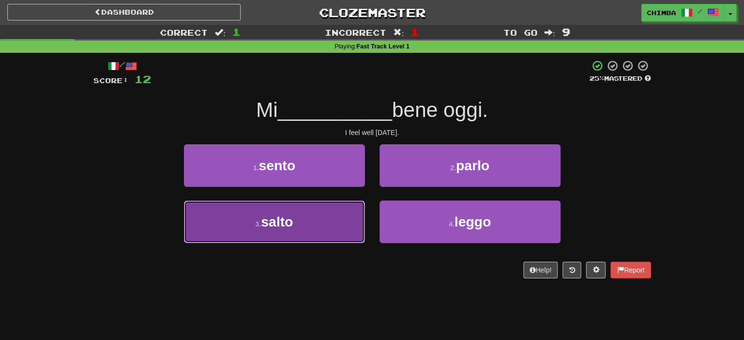
click at [293, 211] on button "3 . salto" at bounding box center [274, 222] width 181 height 43
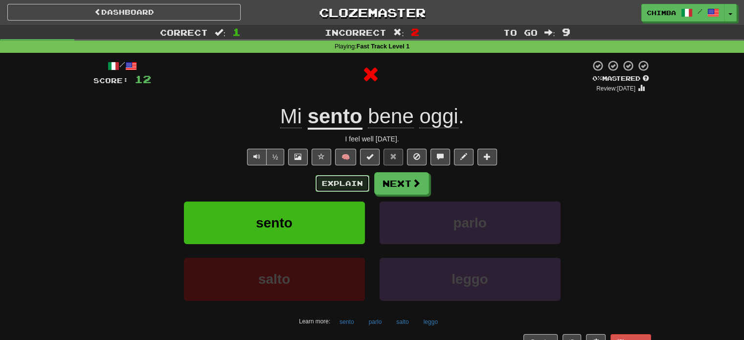
click at [357, 180] on button "Explain" at bounding box center [343, 183] width 54 height 17
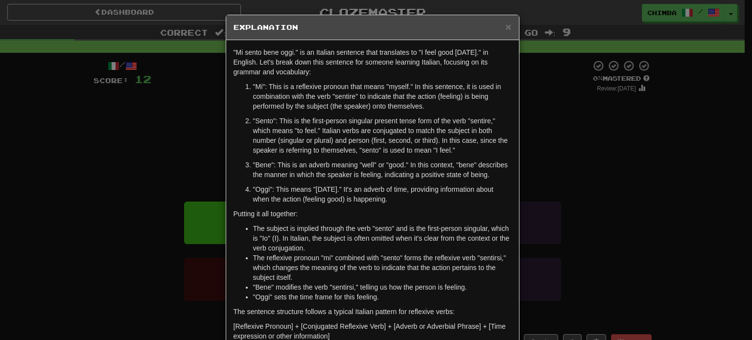
click at [253, 117] on p ""Sento": This is the first-person singular present tense form of the verb "sent…" at bounding box center [382, 135] width 258 height 39
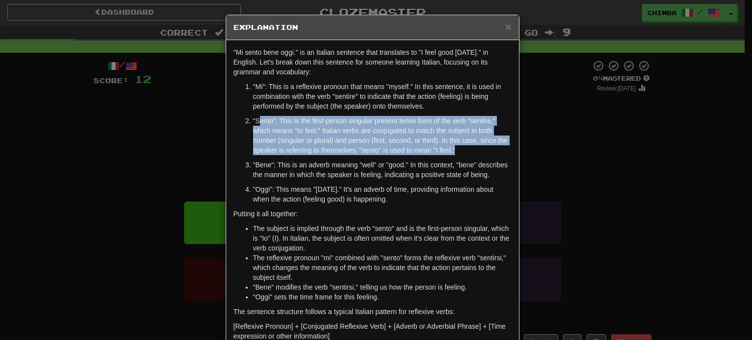
drag, startPoint x: 260, startPoint y: 119, endPoint x: 466, endPoint y: 154, distance: 208.5
click at [466, 154] on p ""Sento": This is the first-person singular present tense form of the verb "sent…" at bounding box center [382, 135] width 258 height 39
drag, startPoint x: 389, startPoint y: 127, endPoint x: 280, endPoint y: 120, distance: 108.9
click at [280, 120] on p ""Sento": This is the first-person singular present tense form of the verb "sent…" at bounding box center [382, 135] width 258 height 39
click at [256, 117] on p ""Sento": This is the first-person singular present tense form of the verb "sent…" at bounding box center [382, 135] width 258 height 39
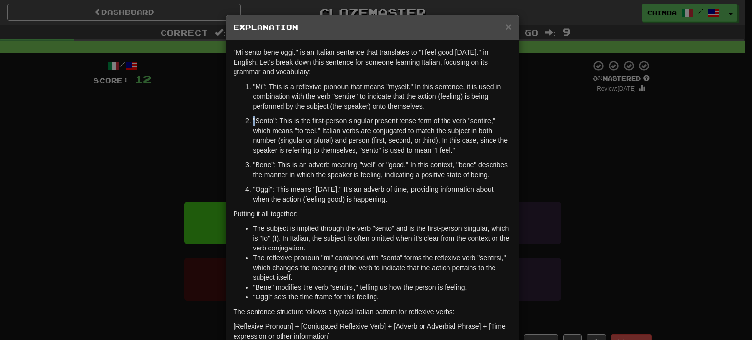
drag, startPoint x: 250, startPoint y: 118, endPoint x: 270, endPoint y: 121, distance: 20.7
click at [253, 118] on p ""Sento": This is the first-person singular present tense form of the verb "sent…" at bounding box center [382, 135] width 258 height 39
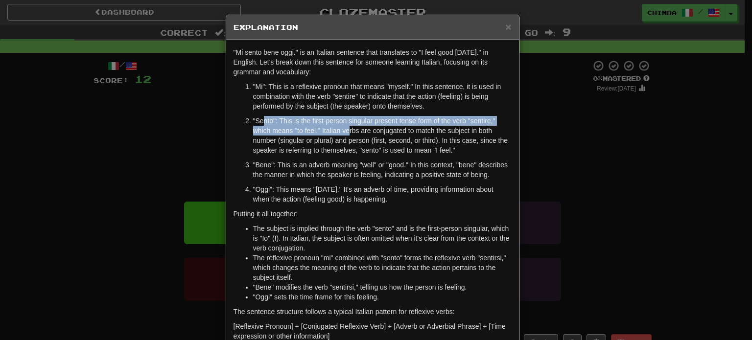
drag, startPoint x: 270, startPoint y: 121, endPoint x: 344, endPoint y: 135, distance: 74.8
click at [344, 135] on p ""Sento": This is the first-person singular present tense form of the verb "sent…" at bounding box center [382, 135] width 258 height 39
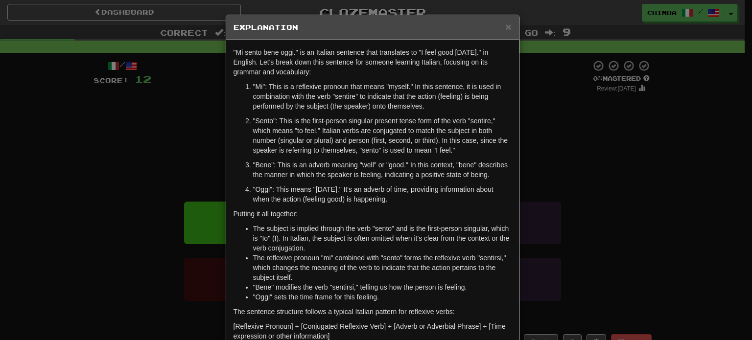
click at [253, 124] on p ""Sento": This is the first-person singular present tense form of the verb "sent…" at bounding box center [382, 135] width 258 height 39
click at [253, 119] on li ""Sento": This is the first-person singular present tense form of the verb "sent…" at bounding box center [382, 135] width 258 height 39
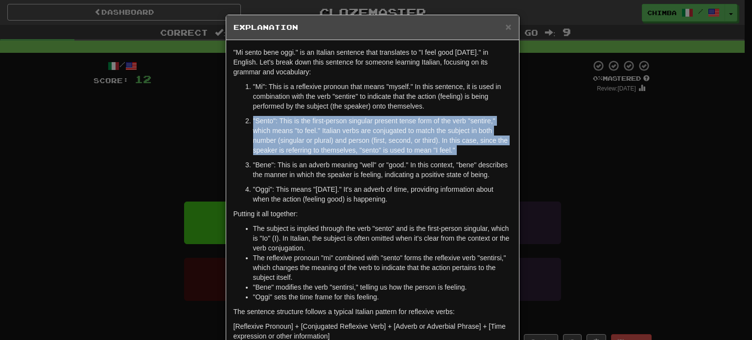
drag, startPoint x: 247, startPoint y: 119, endPoint x: 461, endPoint y: 154, distance: 216.2
click at [461, 154] on li ""Sento": This is the first-person singular present tense form of the verb "sent…" at bounding box center [382, 135] width 258 height 39
click at [505, 27] on span "×" at bounding box center [508, 26] width 6 height 11
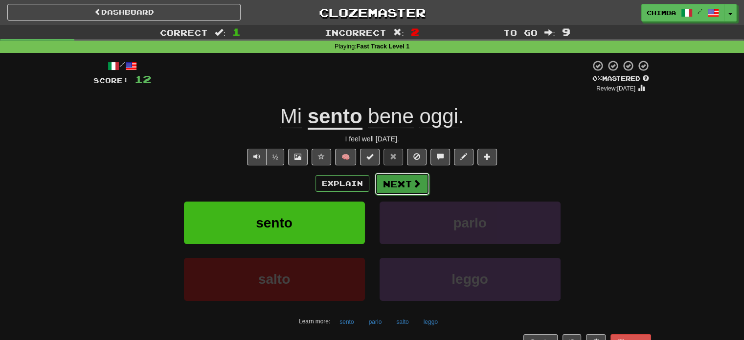
click at [394, 182] on button "Next" at bounding box center [402, 184] width 55 height 23
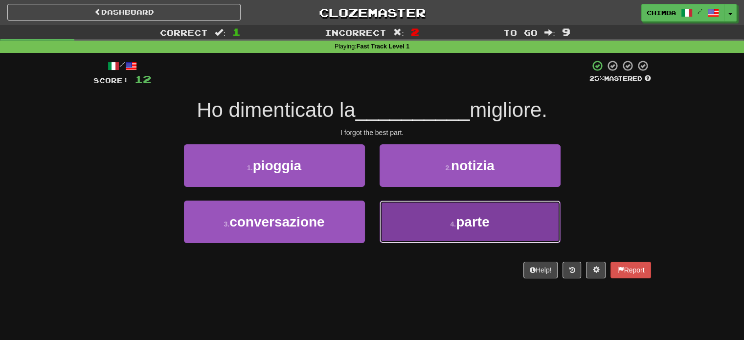
click at [416, 229] on button "4 . parte" at bounding box center [470, 222] width 181 height 43
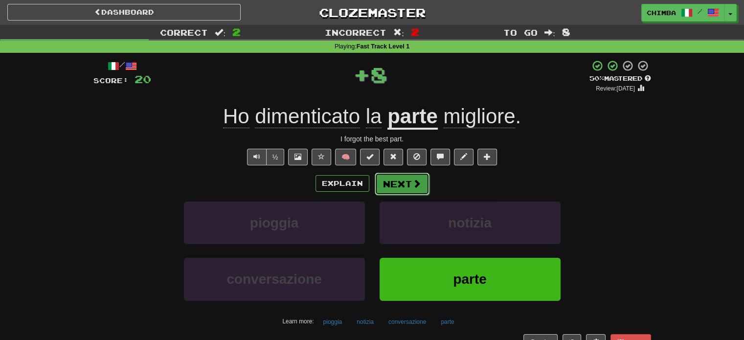
click at [399, 184] on button "Next" at bounding box center [402, 184] width 55 height 23
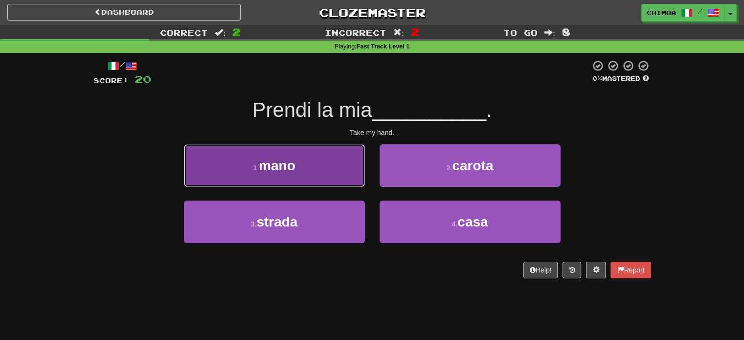
click at [302, 163] on button "1 . mano" at bounding box center [274, 165] width 181 height 43
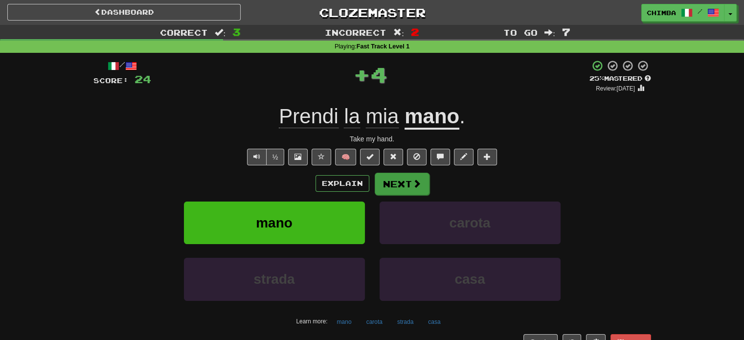
click at [373, 177] on div "Explain Next" at bounding box center [372, 183] width 558 height 23
click at [379, 179] on button "Next" at bounding box center [402, 184] width 55 height 23
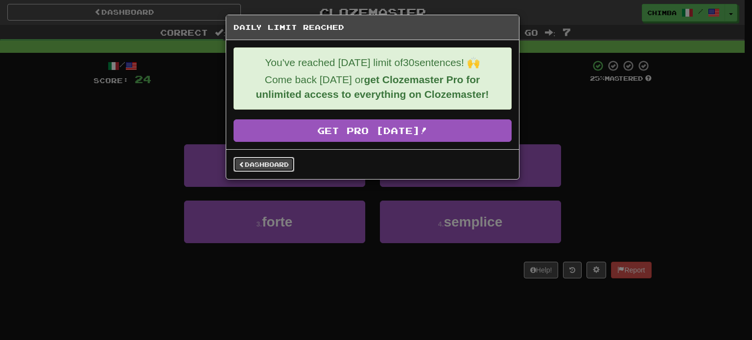
click at [266, 163] on link "Dashboard" at bounding box center [263, 164] width 61 height 15
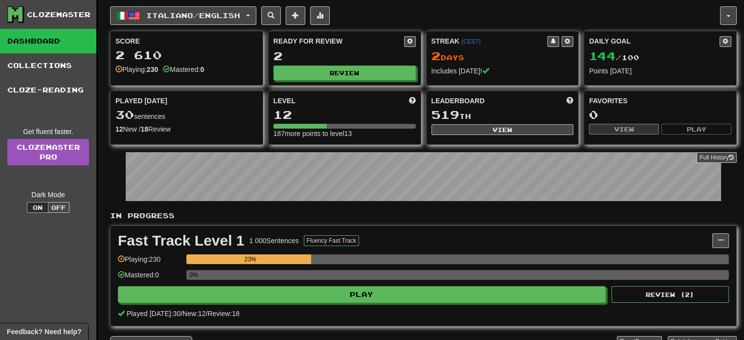
click at [180, 272] on div "Mastered: 0" at bounding box center [150, 278] width 64 height 16
click at [720, 237] on span at bounding box center [721, 240] width 6 height 6
click at [600, 242] on div "Fast Track Level 1 1 000 Sentences Fluency Fast Track" at bounding box center [415, 240] width 595 height 15
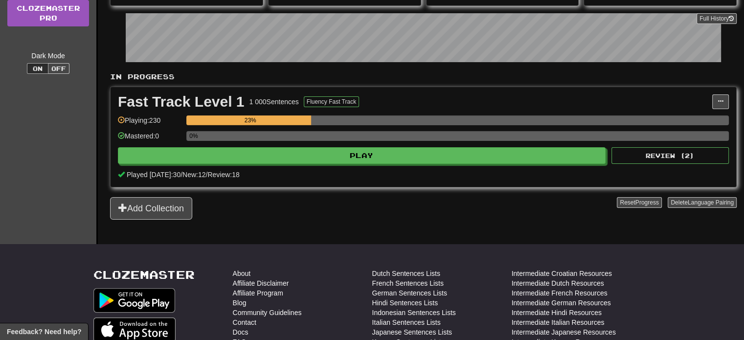
scroll to position [147, 0]
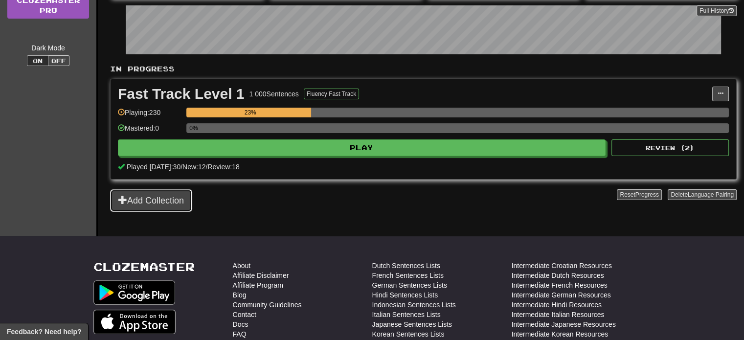
click at [163, 203] on button "Add Collection" at bounding box center [151, 200] width 82 height 23
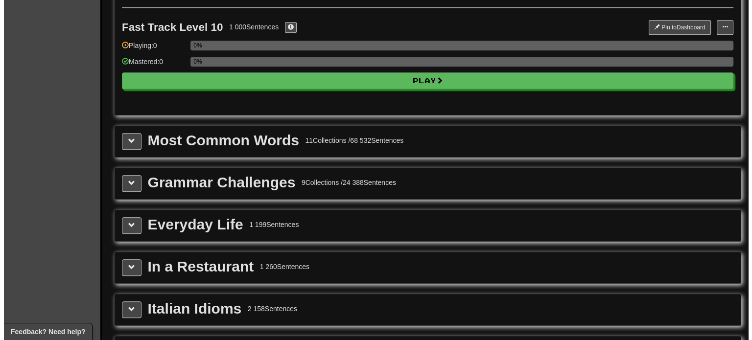
scroll to position [979, 0]
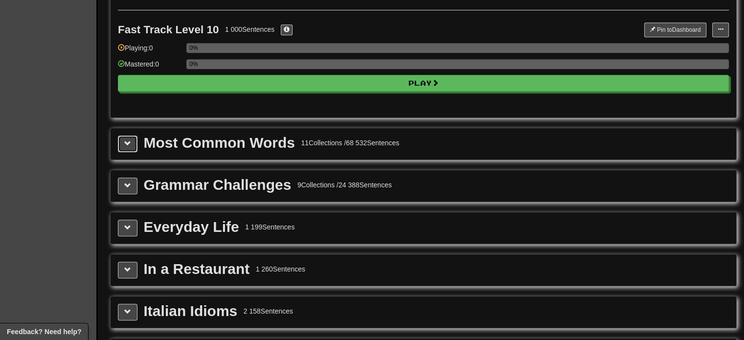
click at [126, 140] on span at bounding box center [127, 143] width 7 height 7
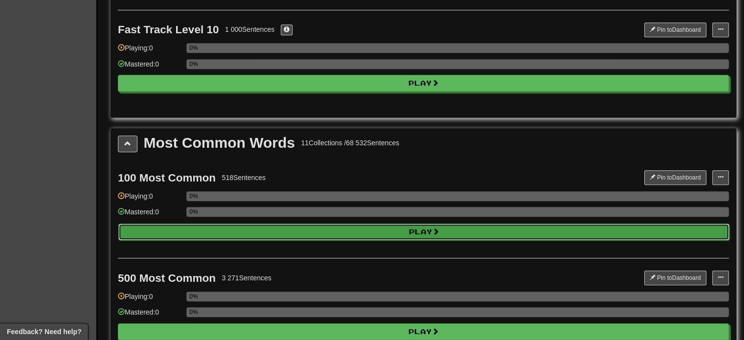
click at [314, 230] on button "Play" at bounding box center [423, 232] width 611 height 17
select select "**"
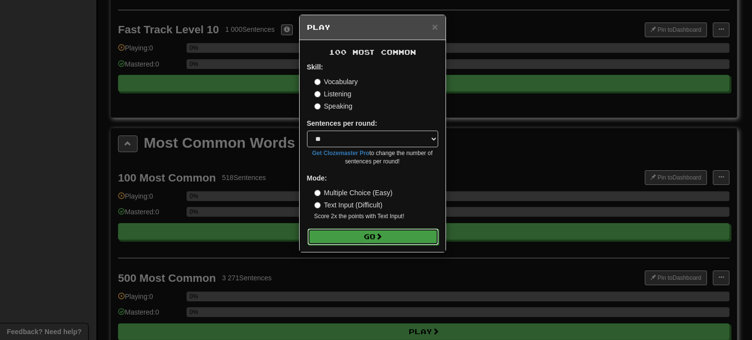
click at [345, 232] on button "Go" at bounding box center [372, 237] width 131 height 17
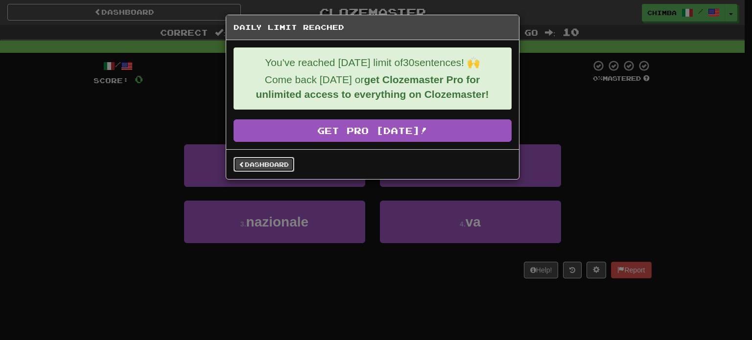
click at [267, 160] on link "Dashboard" at bounding box center [263, 164] width 61 height 15
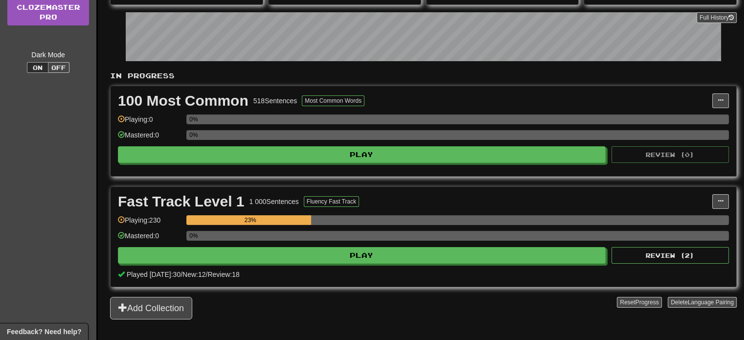
scroll to position [147, 0]
